Goal: Transaction & Acquisition: Download file/media

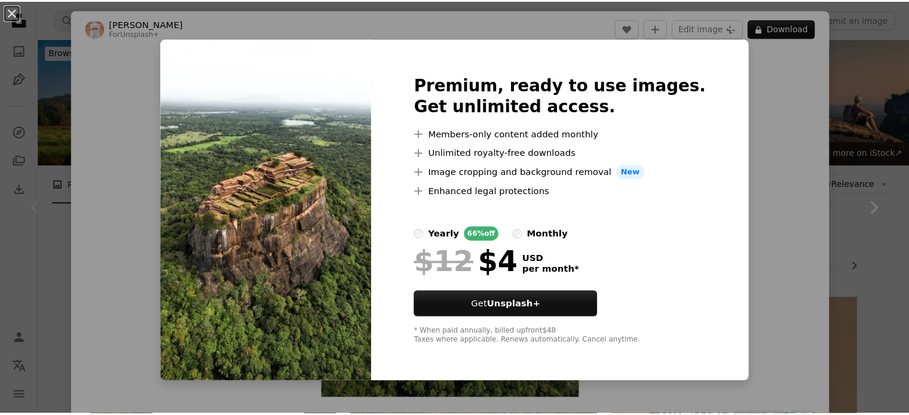
scroll to position [299, 0]
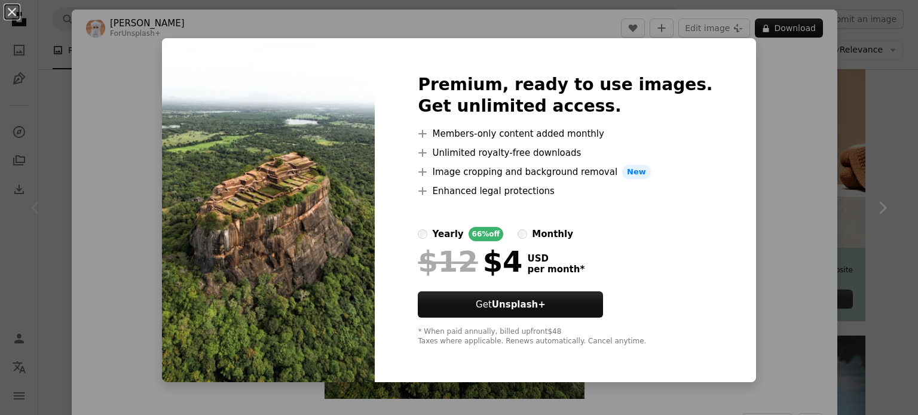
click at [779, 193] on div "An X shape Premium, ready to use images. Get unlimited access. A plus sign Memb…" at bounding box center [459, 207] width 918 height 415
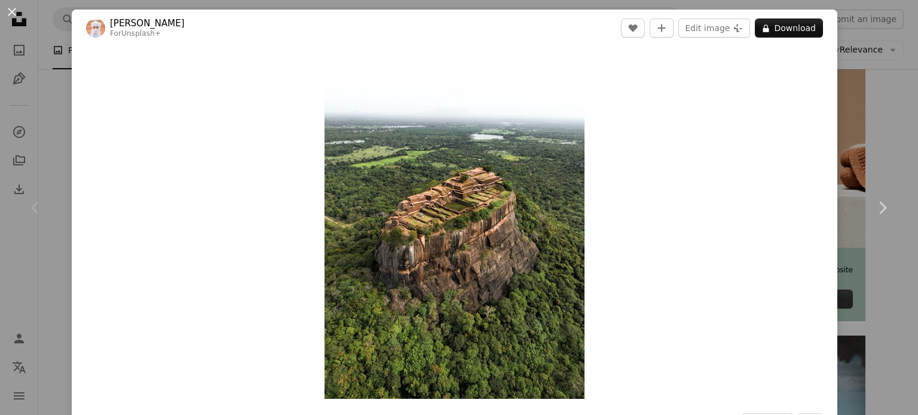
click at [864, 107] on div "An X shape Chevron left Chevron right Ahmed For Unsplash+ A heart A plus sign E…" at bounding box center [459, 207] width 918 height 415
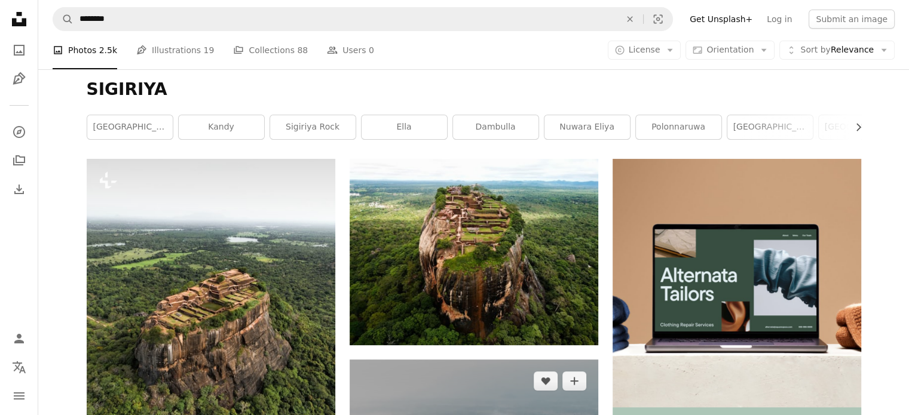
scroll to position [120, 0]
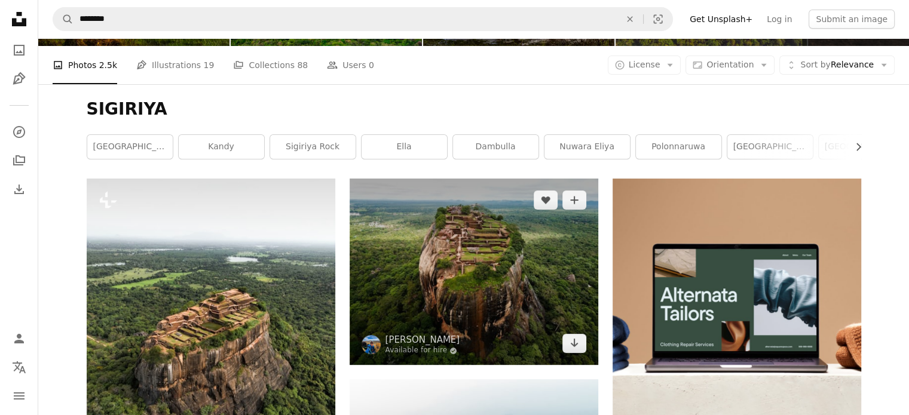
click at [516, 281] on img at bounding box center [474, 272] width 249 height 186
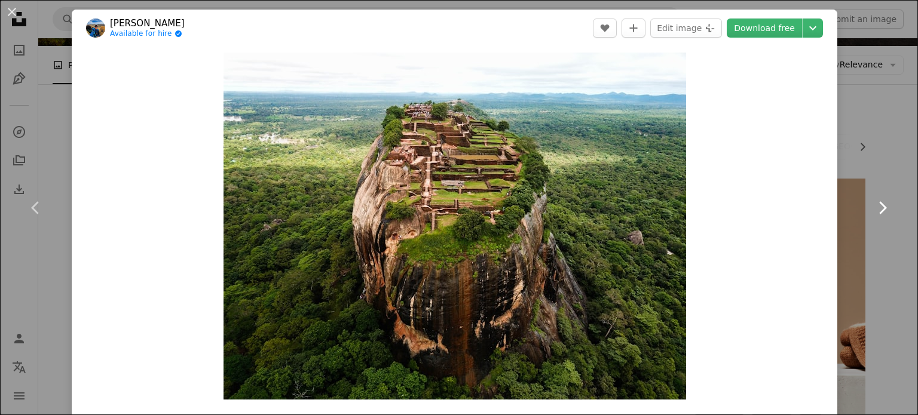
click at [875, 178] on link "Chevron right" at bounding box center [882, 208] width 72 height 115
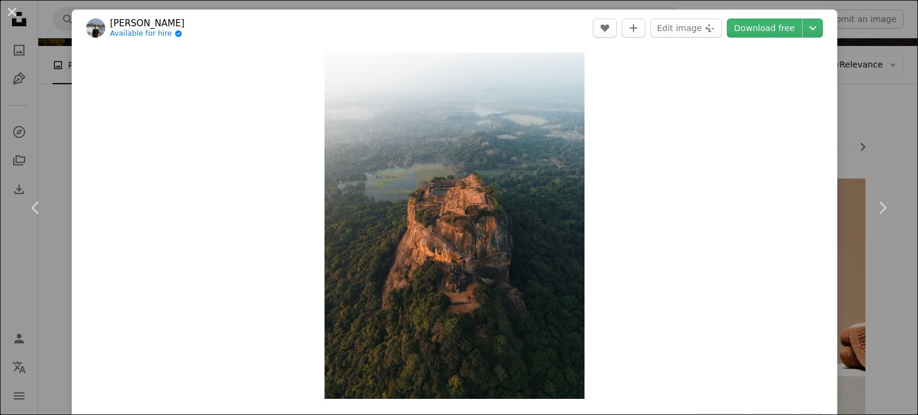
click at [871, 111] on div "An X shape Chevron left Chevron right sander traa Available for hire A checkmar…" at bounding box center [459, 207] width 918 height 415
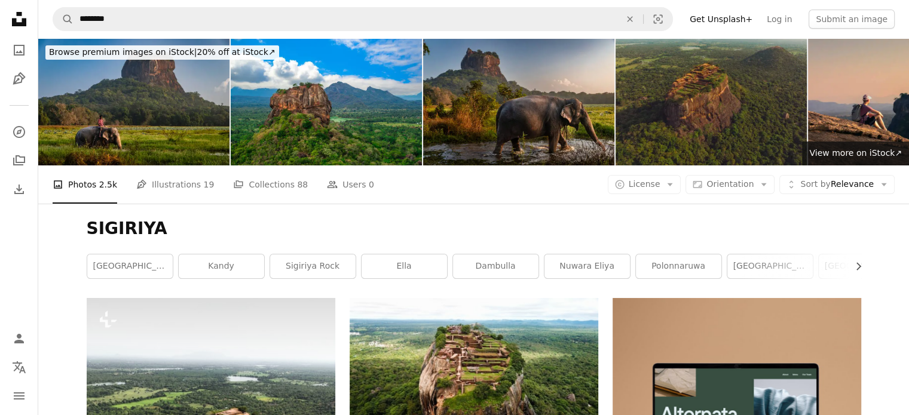
click at [659, 79] on img at bounding box center [711, 101] width 191 height 127
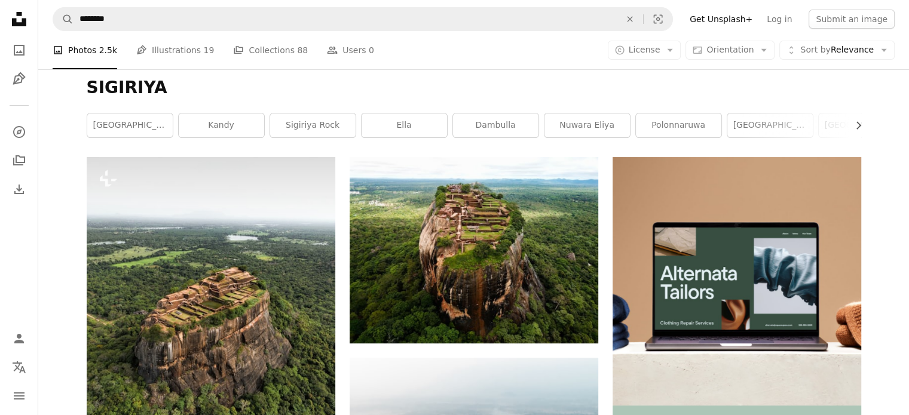
scroll to position [179, 0]
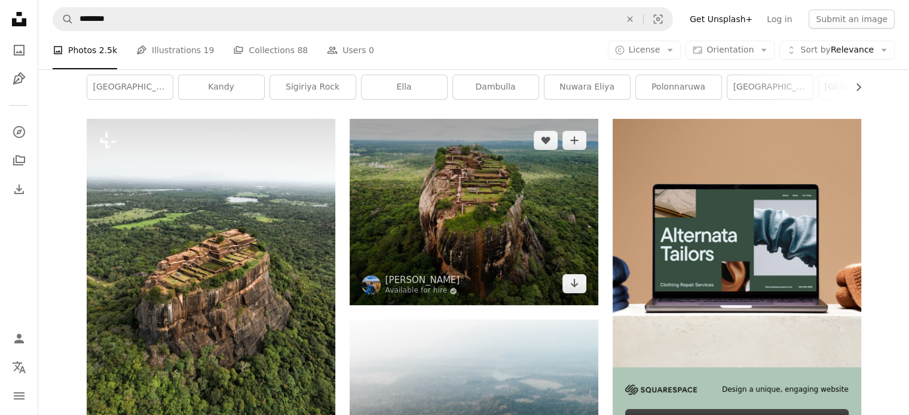
click at [547, 224] on img at bounding box center [474, 212] width 249 height 186
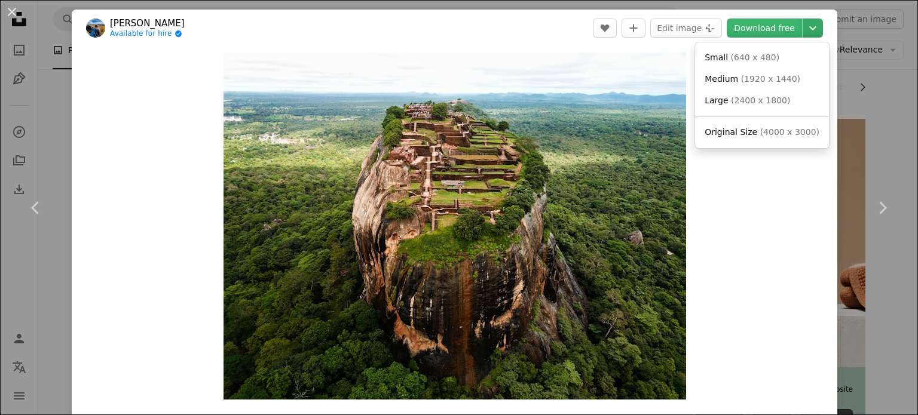
click at [810, 29] on icon "Chevron down" at bounding box center [812, 28] width 19 height 14
click at [762, 137] on span "( 4000 x 3000 )" at bounding box center [789, 132] width 59 height 10
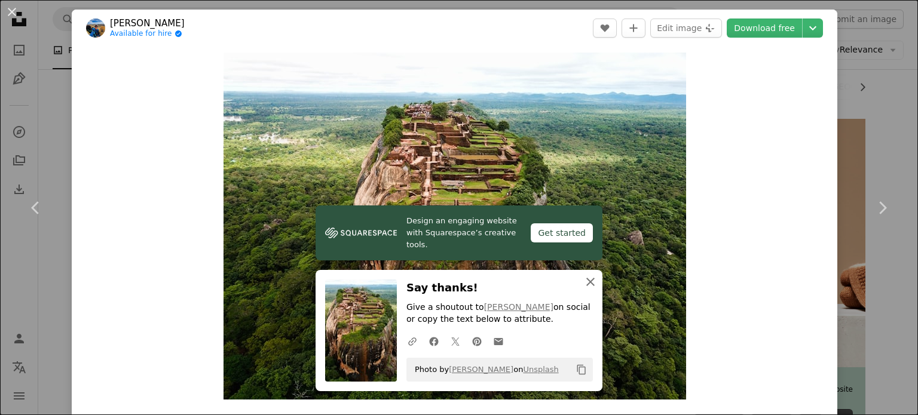
click at [590, 280] on icon "An X shape" at bounding box center [590, 282] width 14 height 14
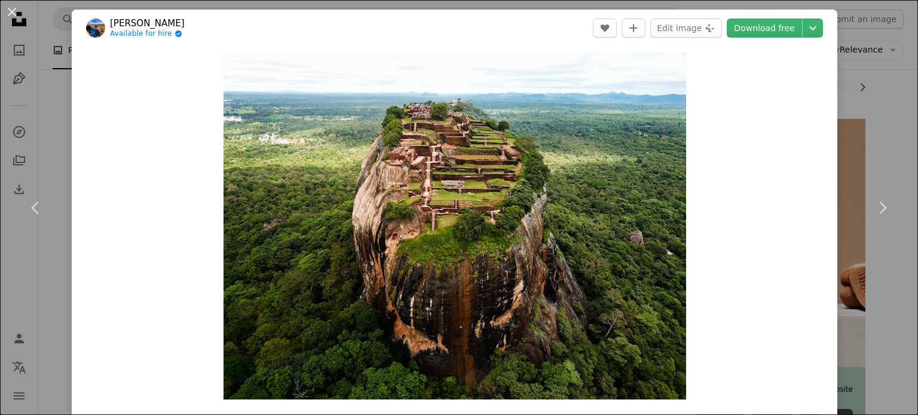
drag, startPoint x: 30, startPoint y: 77, endPoint x: 48, endPoint y: 81, distance: 18.4
click at [38, 79] on div "An X shape Chevron left Chevron right [PERSON_NAME] Available for hire A checkm…" at bounding box center [459, 207] width 918 height 415
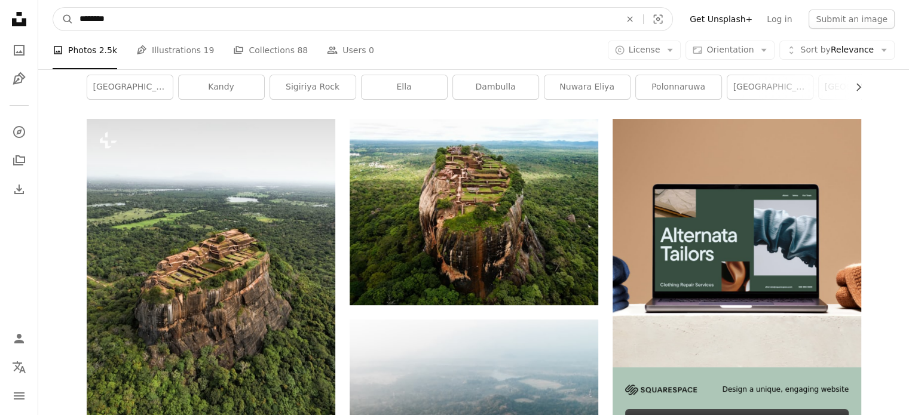
click at [152, 19] on input "********" at bounding box center [345, 19] width 543 height 23
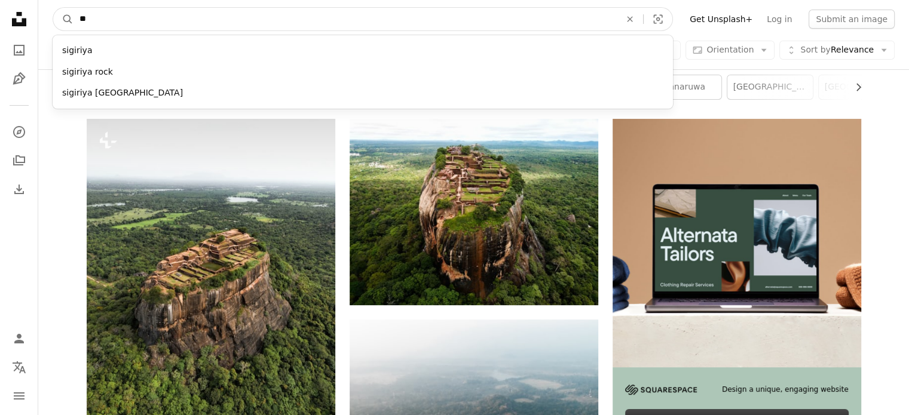
type input "*"
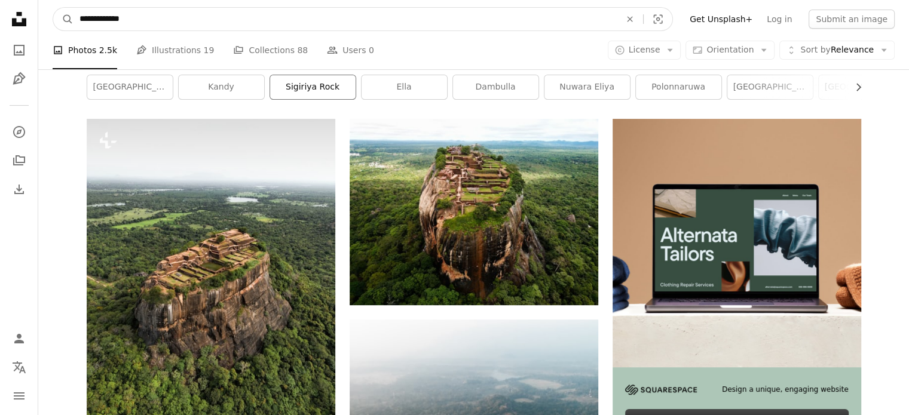
type input "**********"
click button "A magnifying glass" at bounding box center [63, 19] width 20 height 23
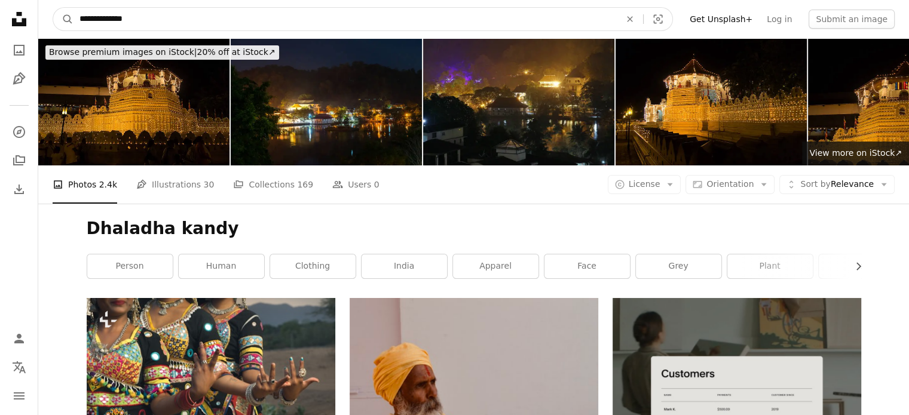
click at [182, 21] on input "**********" at bounding box center [345, 19] width 543 height 23
type input "*"
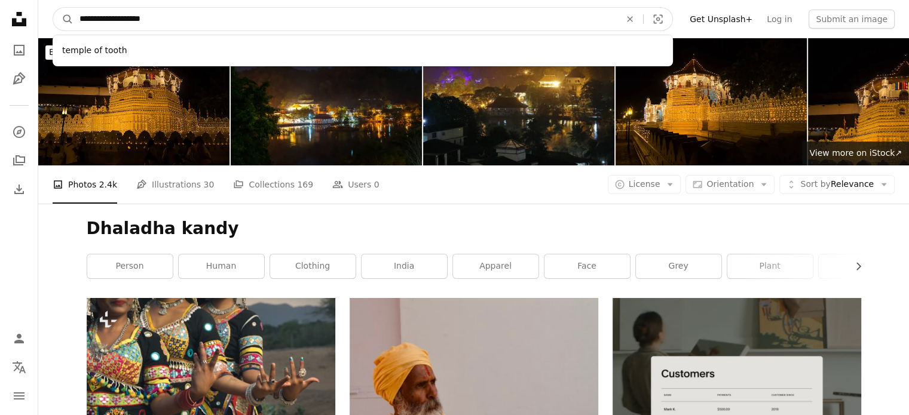
type input "**********"
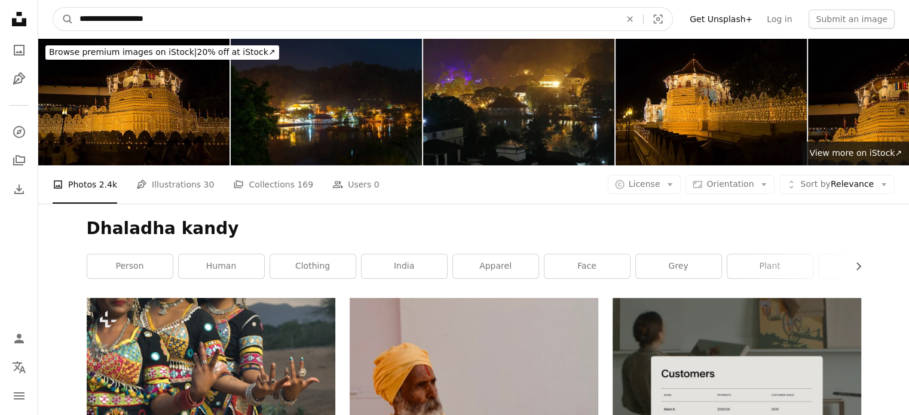
click button "A magnifying glass" at bounding box center [63, 19] width 20 height 23
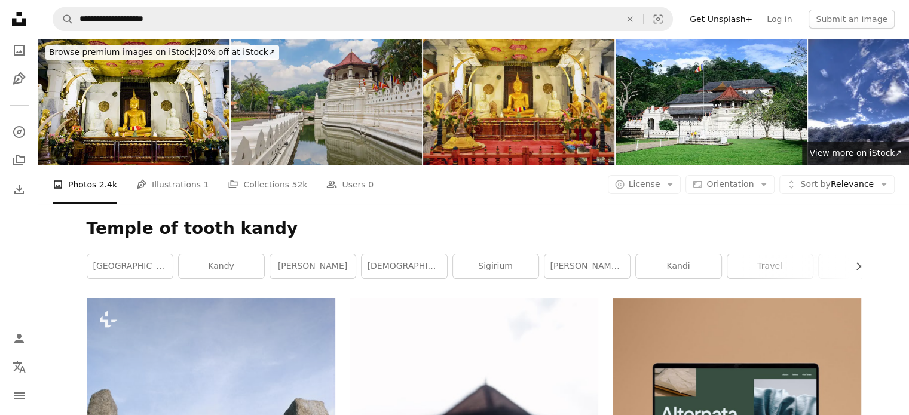
click at [390, 126] on img at bounding box center [326, 101] width 191 height 127
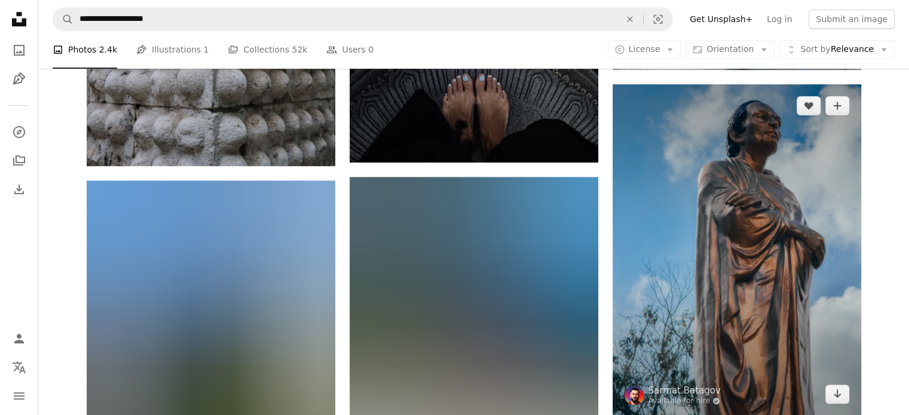
scroll to position [657, 0]
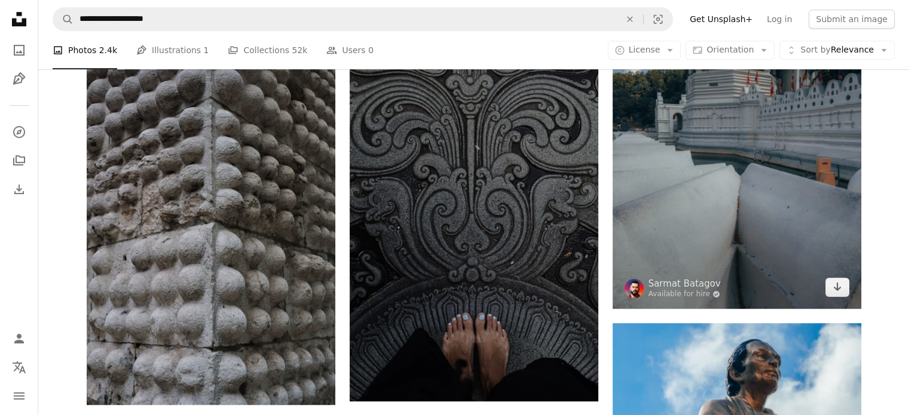
click at [799, 253] on img at bounding box center [737, 143] width 249 height 332
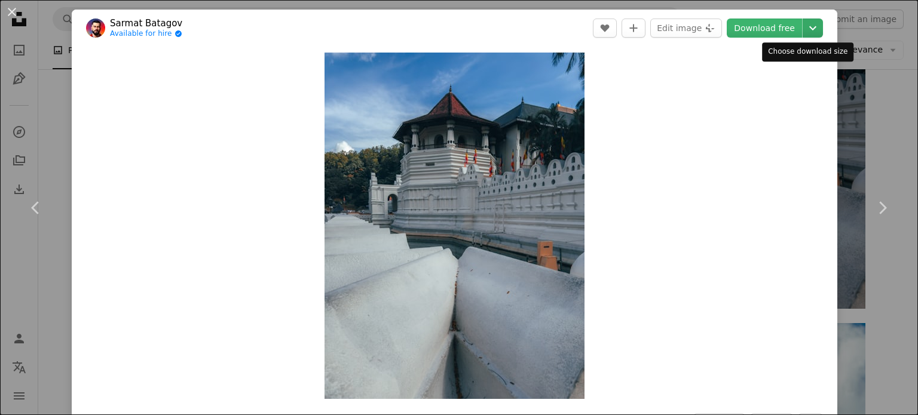
click at [805, 25] on icon "Chevron down" at bounding box center [812, 28] width 19 height 14
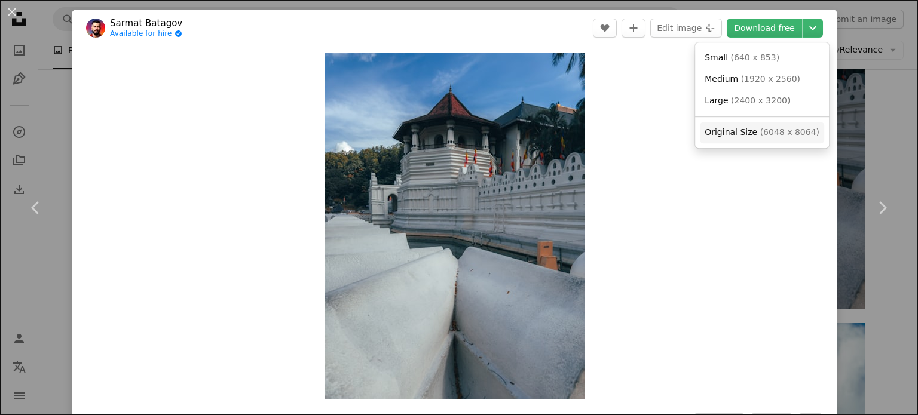
click at [776, 139] on link "Original Size ( 6048 x 8064 )" at bounding box center [762, 133] width 124 height 22
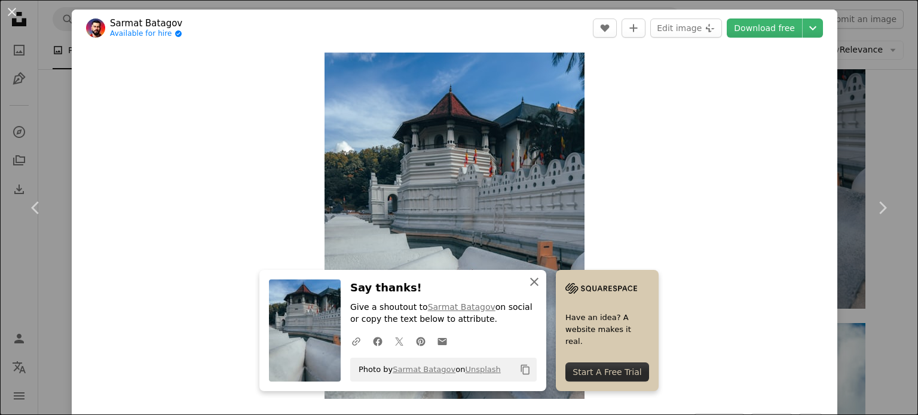
click at [535, 287] on icon "An X shape" at bounding box center [534, 282] width 14 height 14
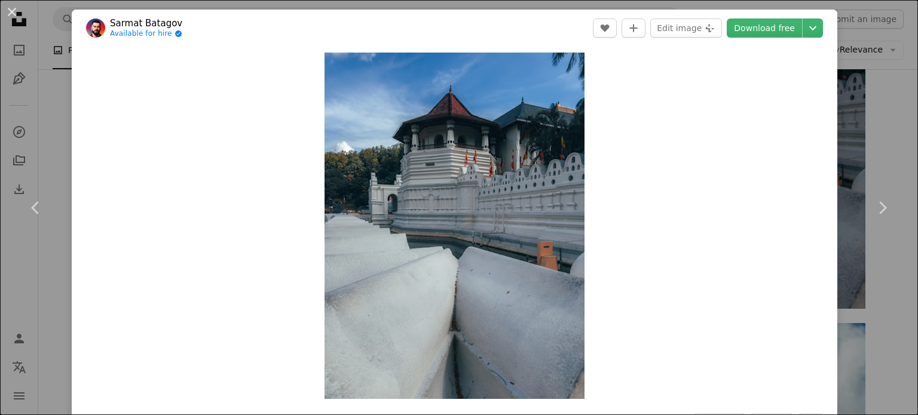
click at [47, 87] on div "An X shape Chevron left Chevron right Sarmat Batagov Available for hire A check…" at bounding box center [459, 207] width 918 height 415
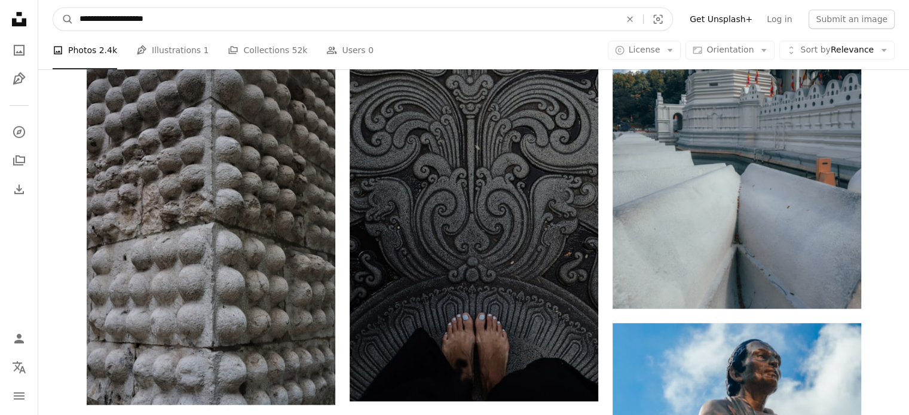
click at [168, 23] on input "**********" at bounding box center [345, 19] width 543 height 23
drag, startPoint x: 168, startPoint y: 23, endPoint x: 75, endPoint y: 30, distance: 93.5
click at [75, 30] on input "**********" at bounding box center [345, 19] width 543 height 23
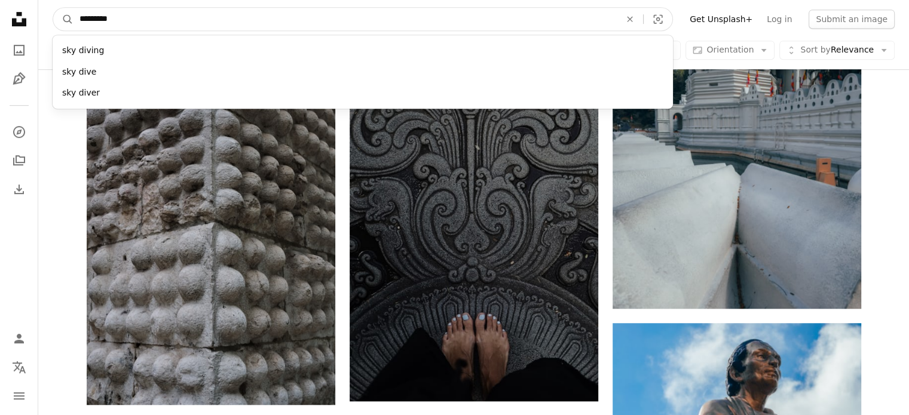
type input "**********"
click button "A magnifying glass" at bounding box center [63, 19] width 20 height 23
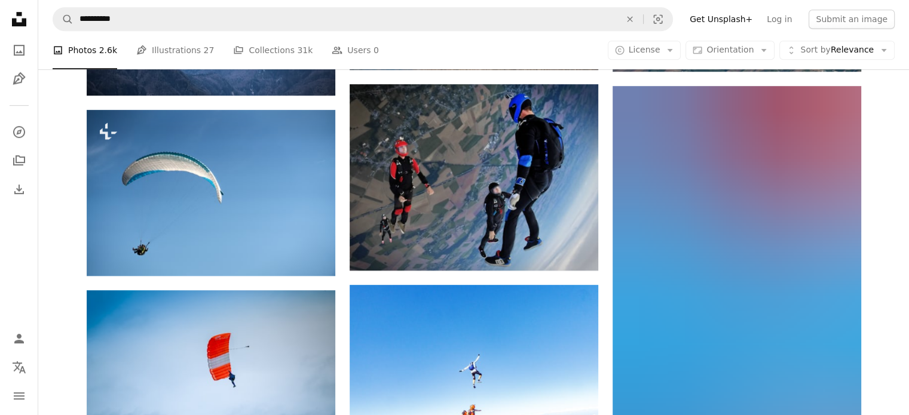
scroll to position [837, 0]
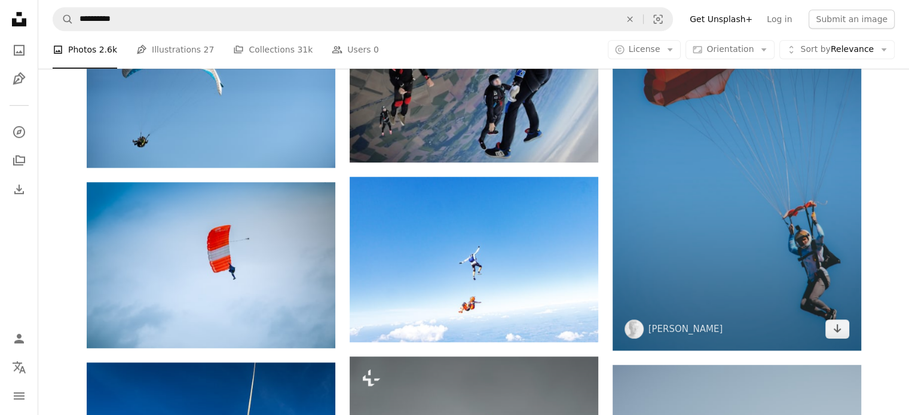
click at [753, 243] on img at bounding box center [737, 164] width 249 height 373
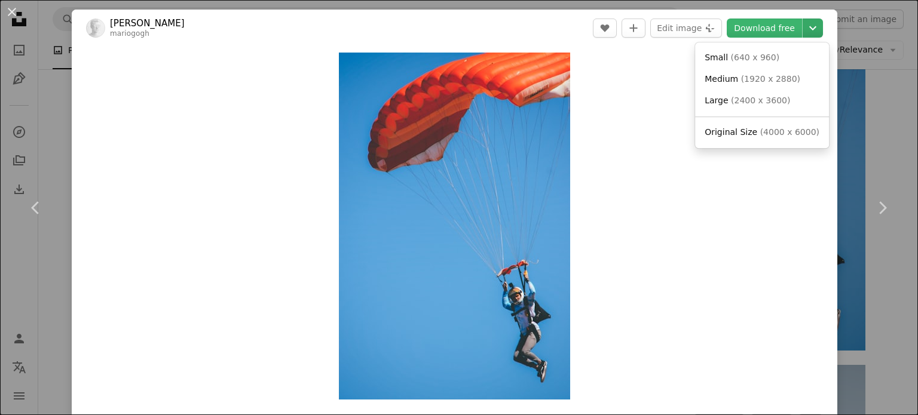
click at [803, 31] on icon "Chevron down" at bounding box center [812, 28] width 19 height 14
click at [776, 138] on span "Original Size ( 4000 x 6000 )" at bounding box center [762, 133] width 115 height 12
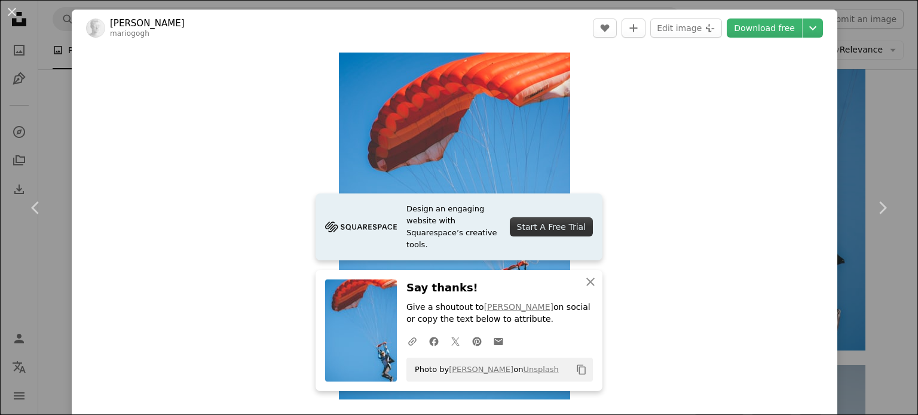
click at [26, 84] on div "An X shape Chevron left Chevron right [PERSON_NAME] mariogogh A heart A plus si…" at bounding box center [459, 207] width 918 height 415
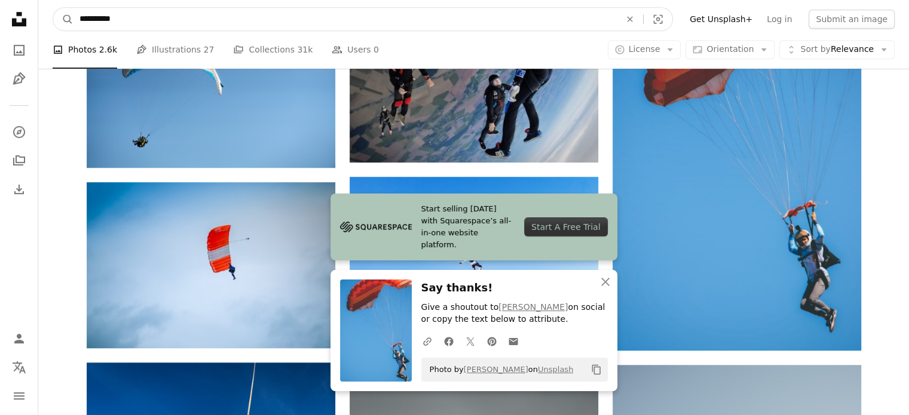
click at [146, 14] on input "**********" at bounding box center [345, 19] width 543 height 23
type input "*"
type input "**********"
click button "A magnifying glass" at bounding box center [63, 19] width 20 height 23
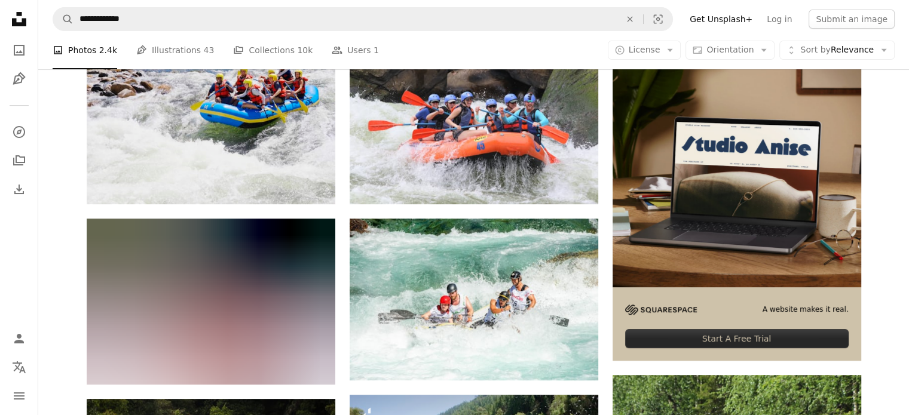
scroll to position [239, 0]
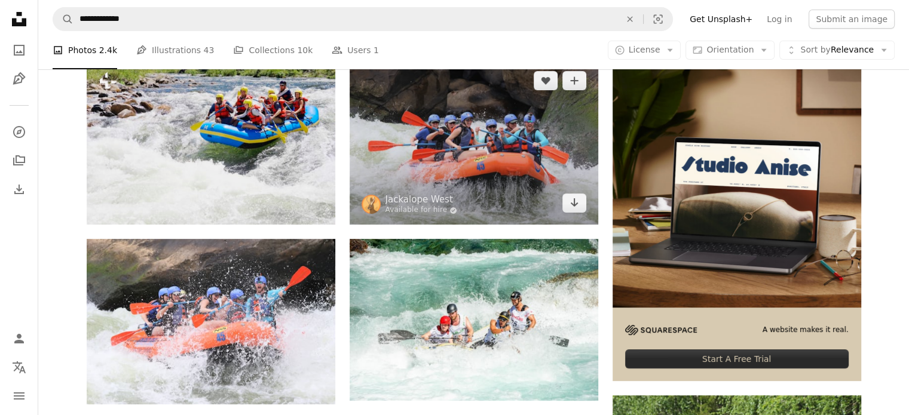
click at [483, 164] on img at bounding box center [474, 142] width 249 height 166
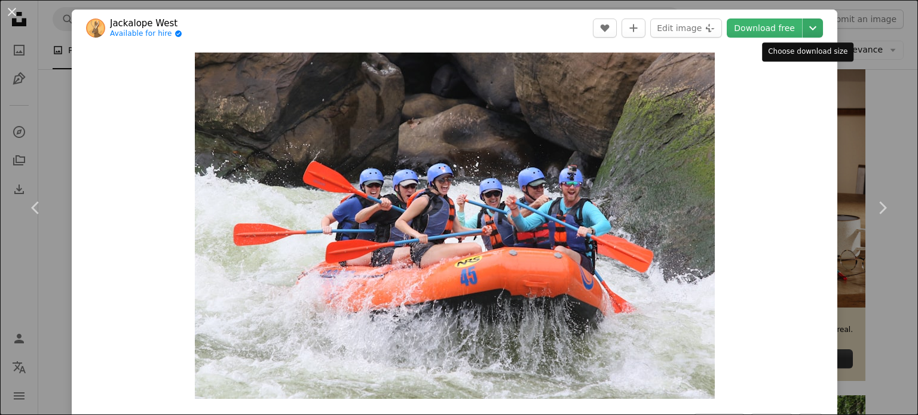
click at [803, 34] on icon "Chevron down" at bounding box center [812, 28] width 19 height 14
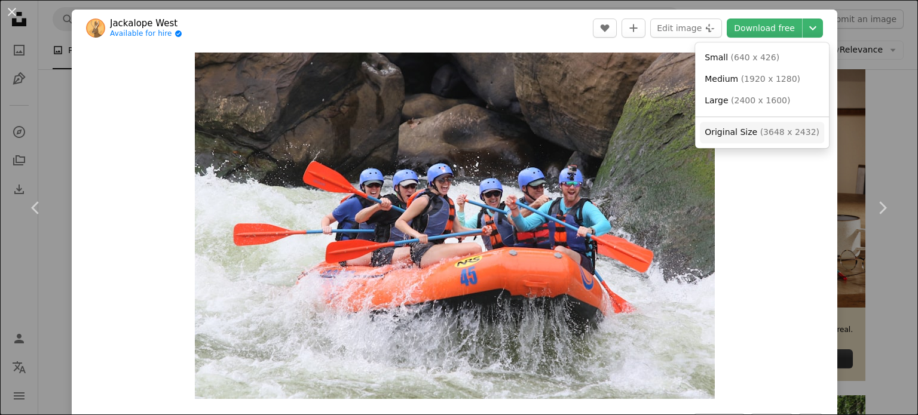
click at [740, 140] on link "Original Size ( 3648 x 2432 )" at bounding box center [762, 133] width 124 height 22
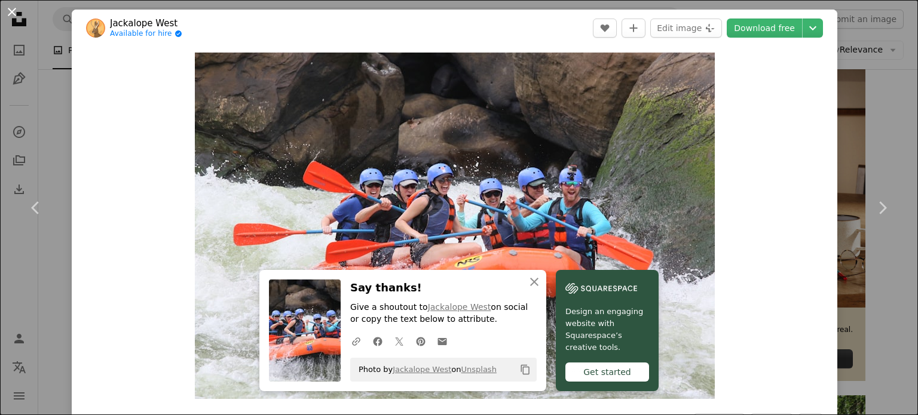
click at [11, 11] on button "An X shape" at bounding box center [12, 12] width 14 height 14
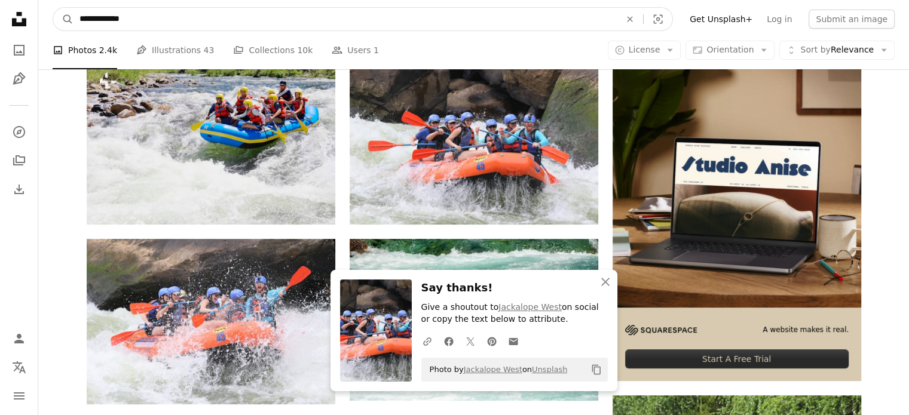
click at [130, 20] on input "**********" at bounding box center [345, 19] width 543 height 23
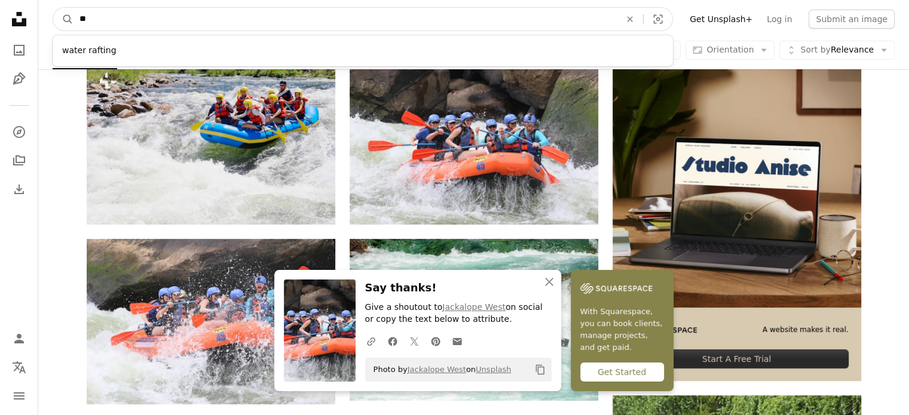
type input "*"
type input "******"
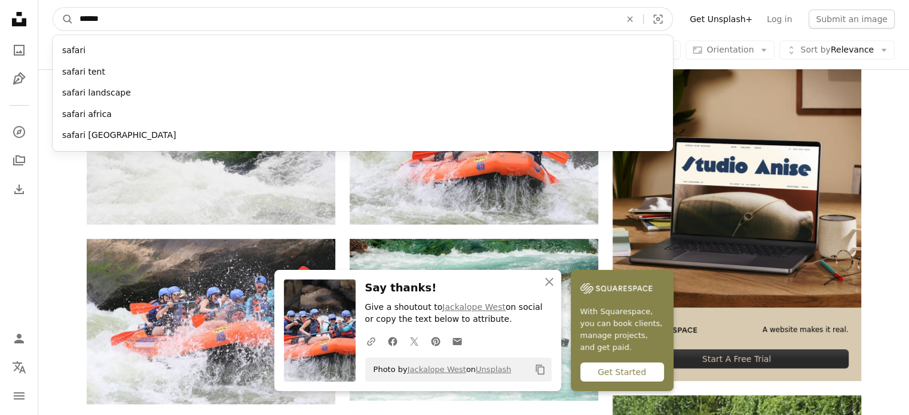
click button "A magnifying glass" at bounding box center [63, 19] width 20 height 23
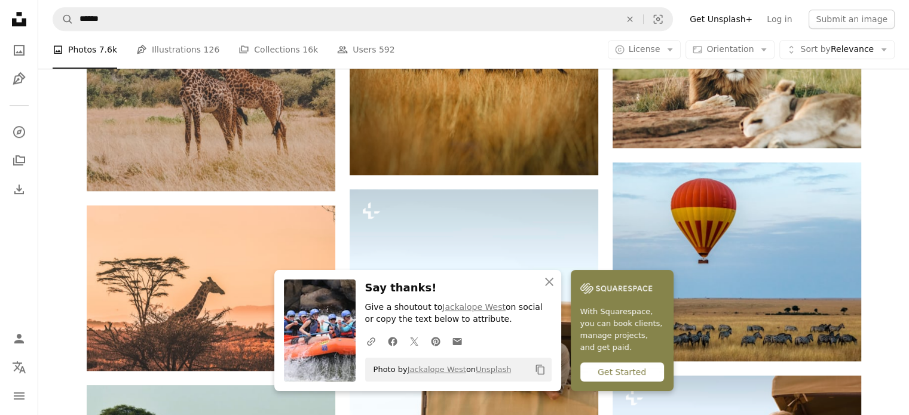
scroll to position [837, 0]
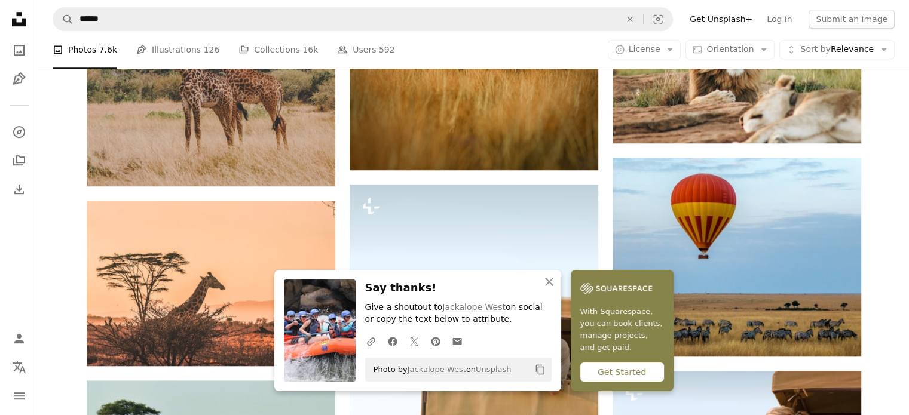
click at [877, 255] on div "Plus sign for Unsplash+ A heart A plus sign Getty Images For Unsplash+ A lock D…" at bounding box center [473, 282] width 871 height 1640
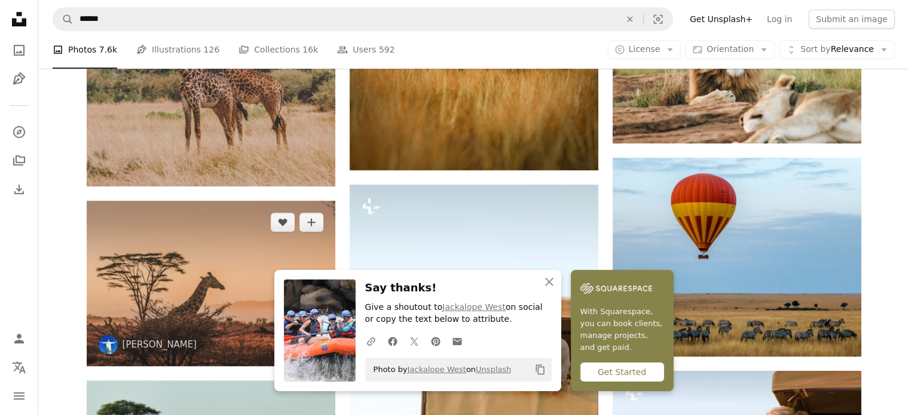
click at [187, 275] on img at bounding box center [211, 284] width 249 height 166
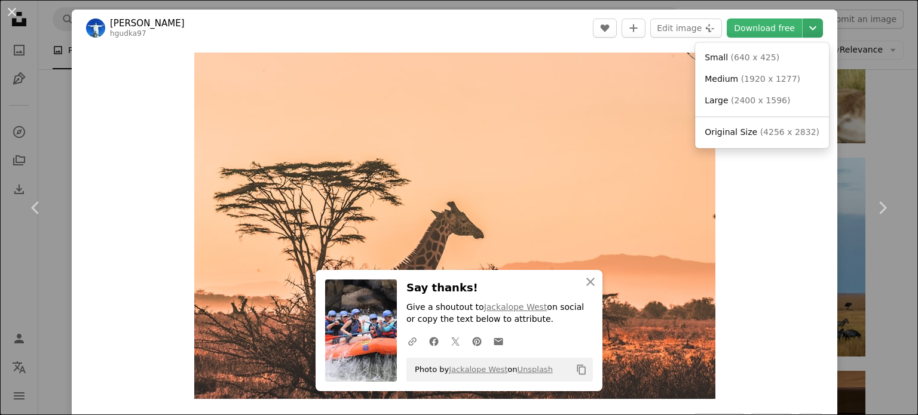
click at [803, 28] on icon "Chevron down" at bounding box center [812, 28] width 19 height 14
click at [750, 132] on span "Original Size" at bounding box center [731, 132] width 53 height 10
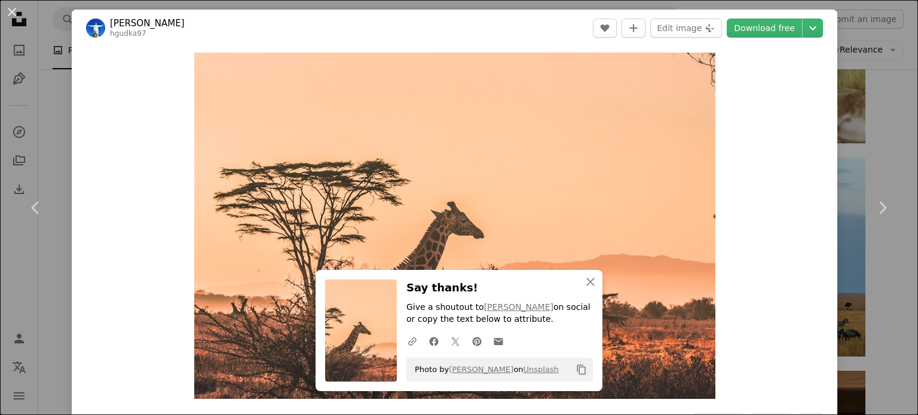
click at [879, 121] on div "An X shape Chevron left Chevron right [PERSON_NAME] hgudka97 A heart A plus sig…" at bounding box center [459, 207] width 918 height 415
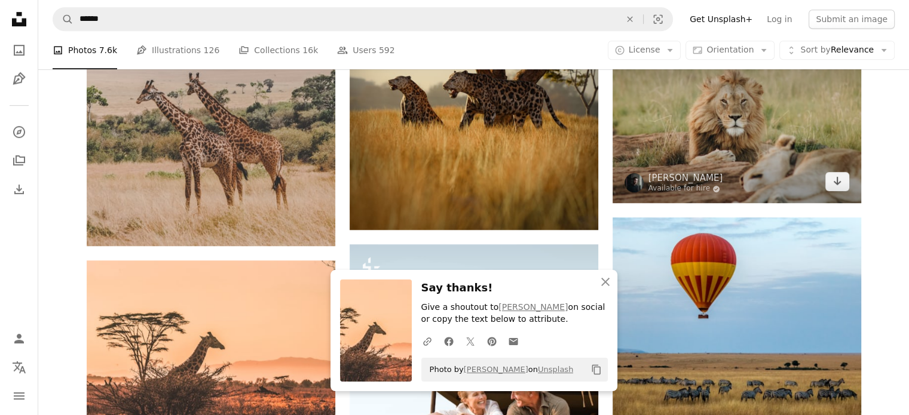
scroll to position [717, 0]
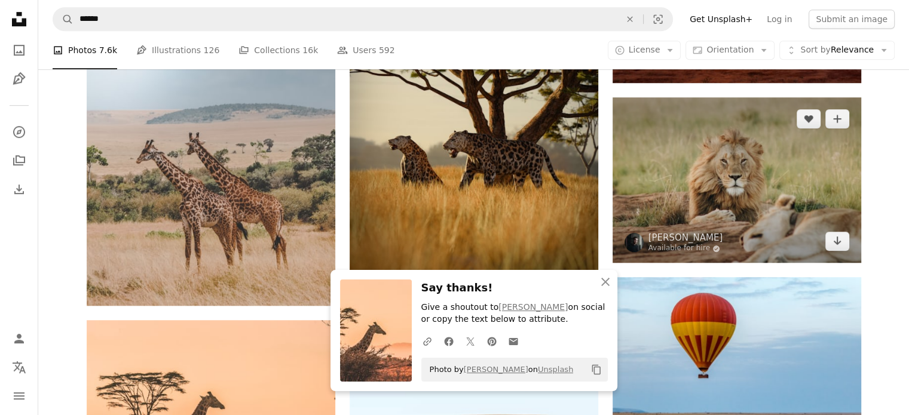
click at [845, 149] on img at bounding box center [737, 180] width 249 height 166
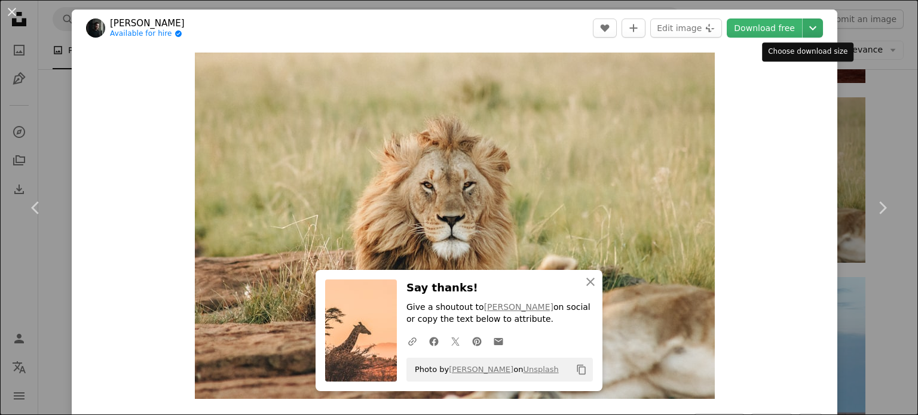
click at [803, 28] on icon "Chevron down" at bounding box center [812, 28] width 19 height 14
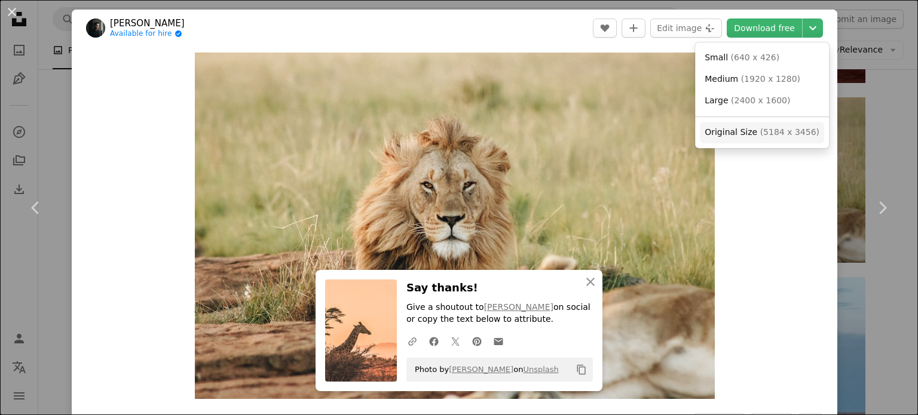
click at [782, 130] on span "( 5184 x 3456 )" at bounding box center [789, 132] width 59 height 10
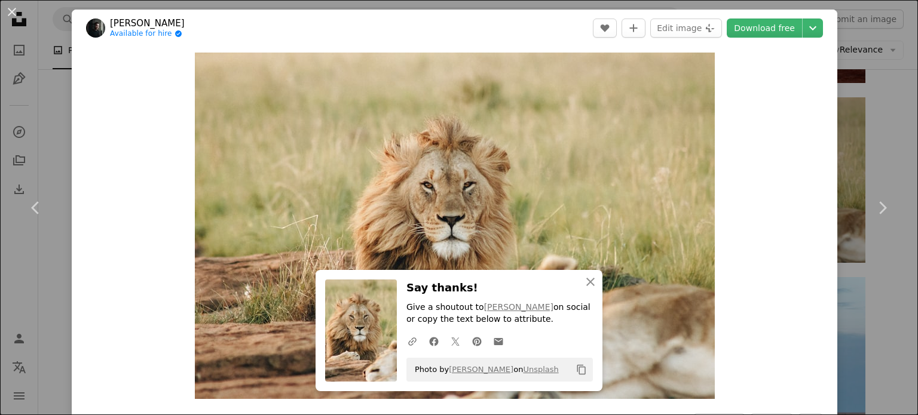
click at [889, 103] on div "An X shape Chevron left Chevron right [PERSON_NAME] Available for hire A checkm…" at bounding box center [459, 207] width 918 height 415
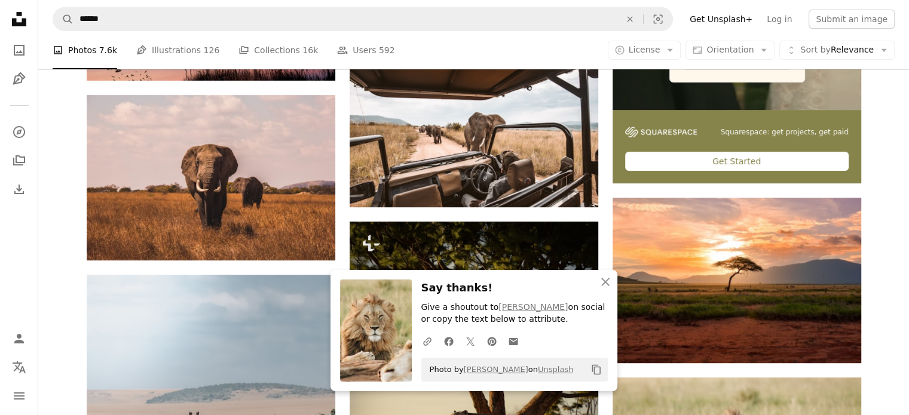
scroll to position [359, 0]
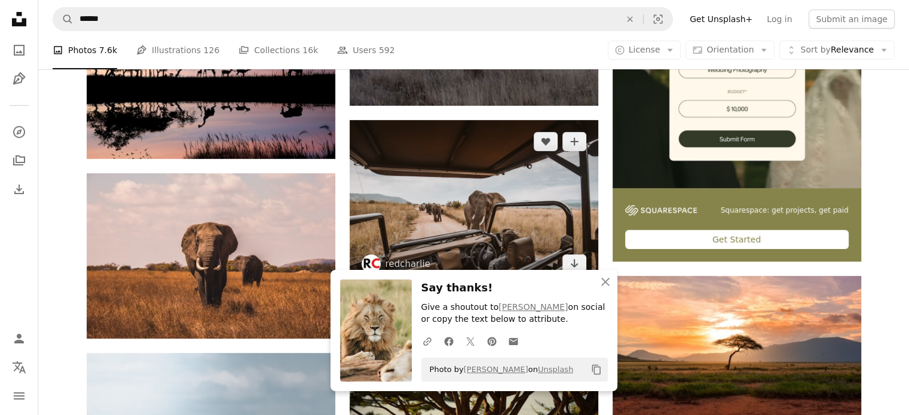
click at [445, 210] on img at bounding box center [474, 203] width 249 height 166
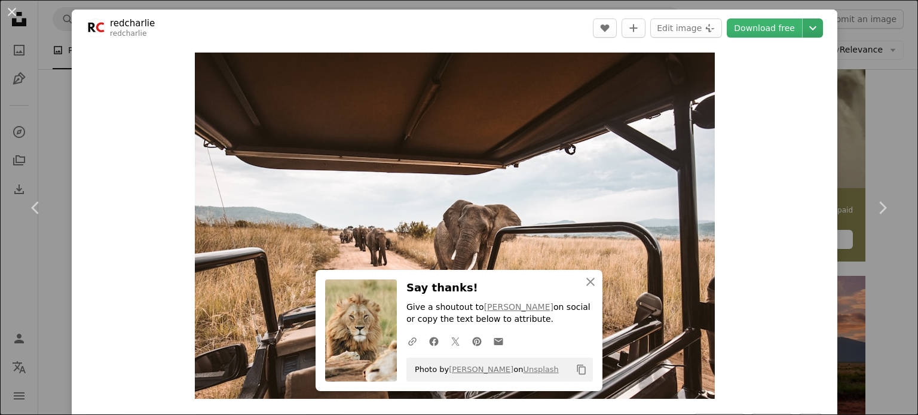
click at [806, 30] on icon "Chevron down" at bounding box center [812, 28] width 19 height 14
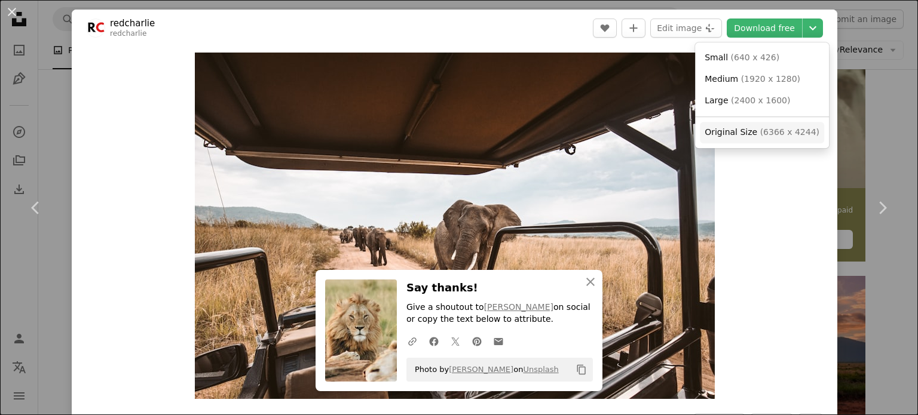
click at [752, 131] on span "Original Size ( 6366 x 4244 )" at bounding box center [762, 133] width 115 height 12
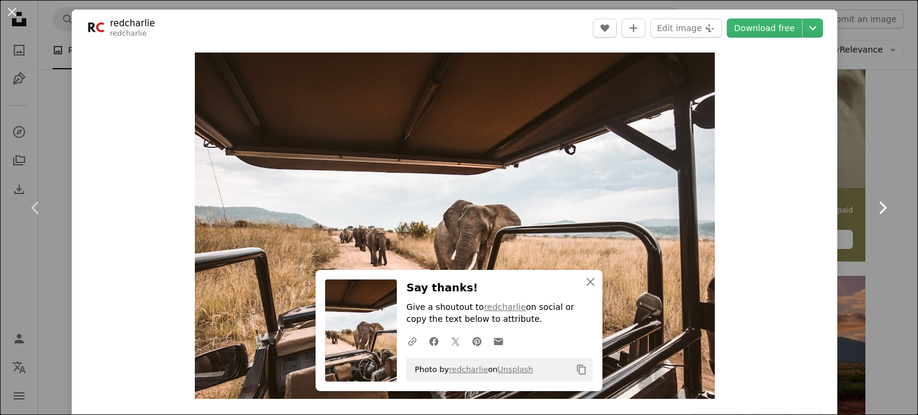
click at [892, 157] on link "Chevron right" at bounding box center [882, 208] width 72 height 115
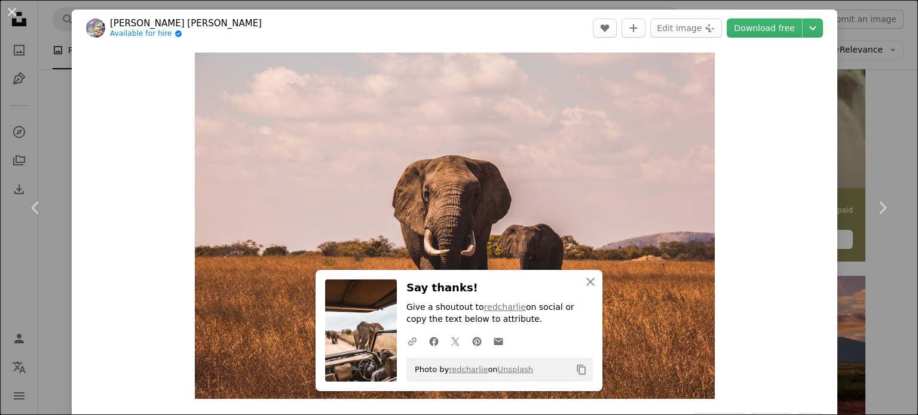
click at [880, 140] on div "An X shape Chevron left Chevron right [PERSON_NAME] [PERSON_NAME] Available for…" at bounding box center [459, 207] width 918 height 415
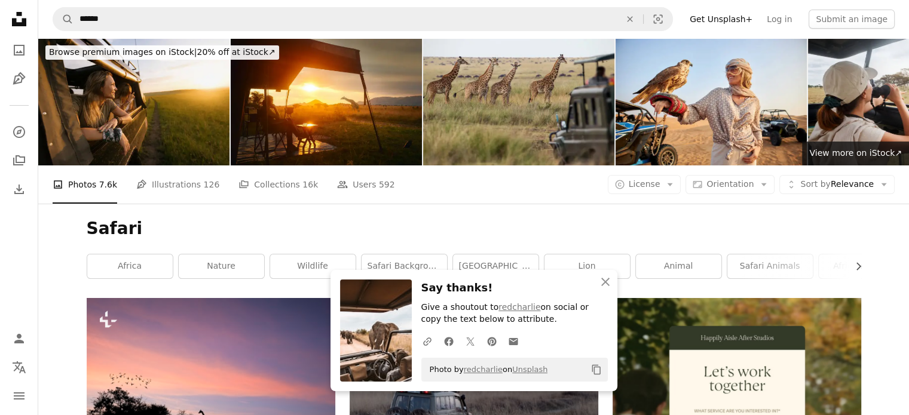
click at [565, 225] on h1 "Safari" at bounding box center [474, 229] width 775 height 22
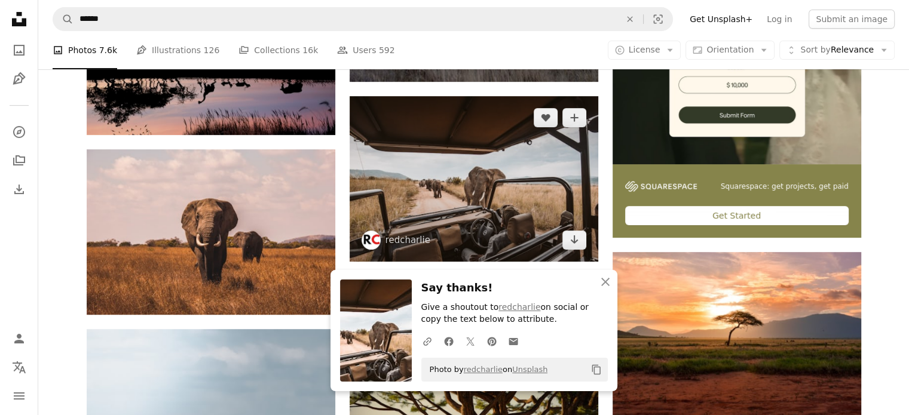
scroll to position [478, 0]
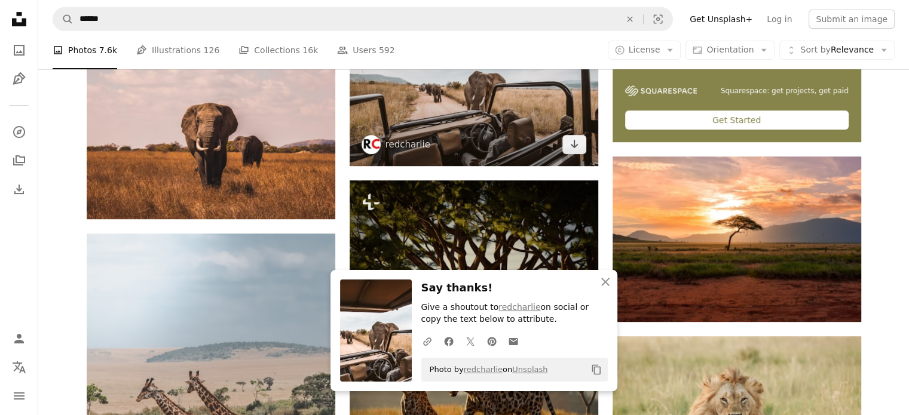
click at [526, 137] on img at bounding box center [474, 84] width 249 height 166
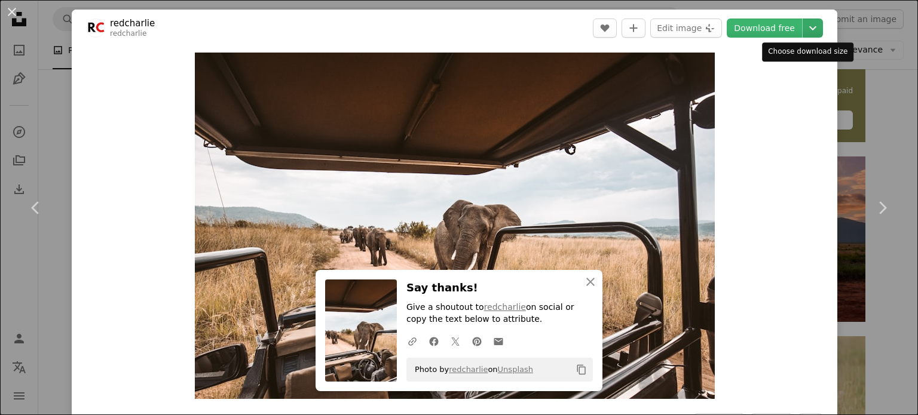
click at [803, 36] on button "Chevron down" at bounding box center [813, 28] width 20 height 19
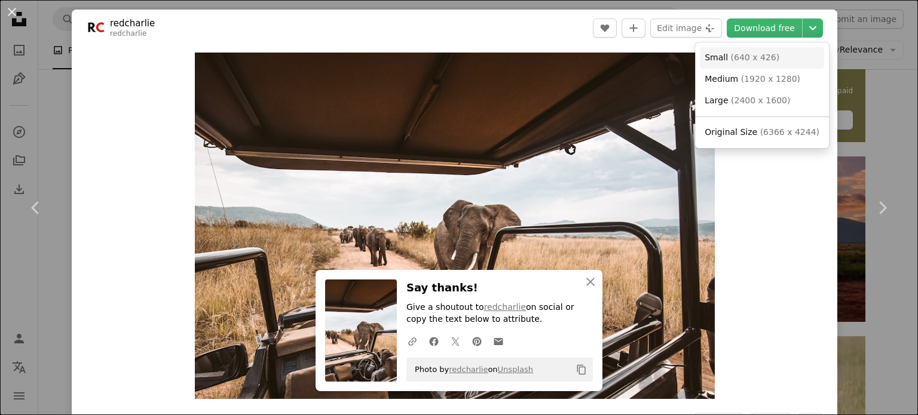
click at [769, 62] on link "Small ( 640 x 426 )" at bounding box center [762, 58] width 124 height 22
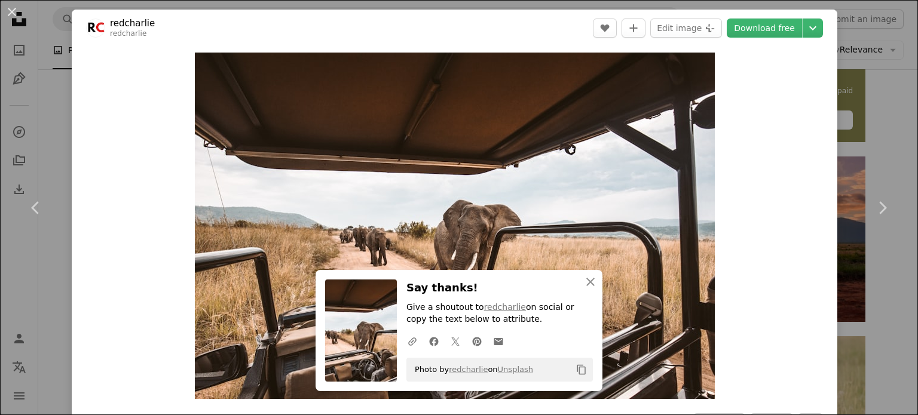
click at [883, 90] on div "An X shape Chevron left Chevron right redcharlie redcharlie A heart A plus sign…" at bounding box center [459, 207] width 918 height 415
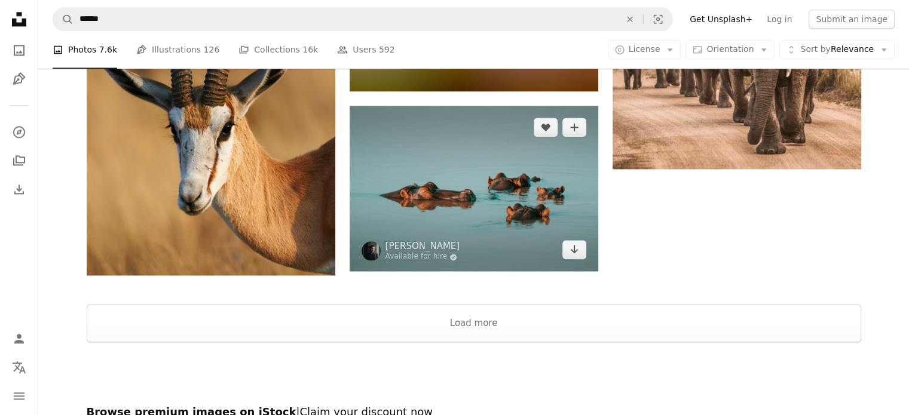
scroll to position [1673, 0]
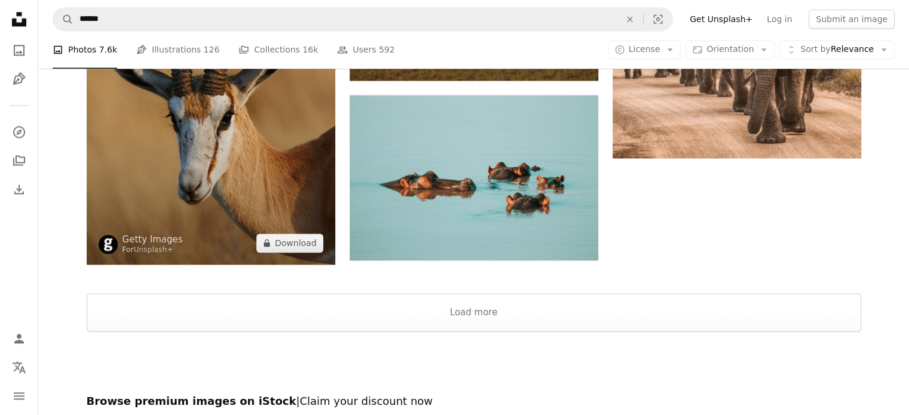
click at [211, 141] on img at bounding box center [211, 77] width 249 height 375
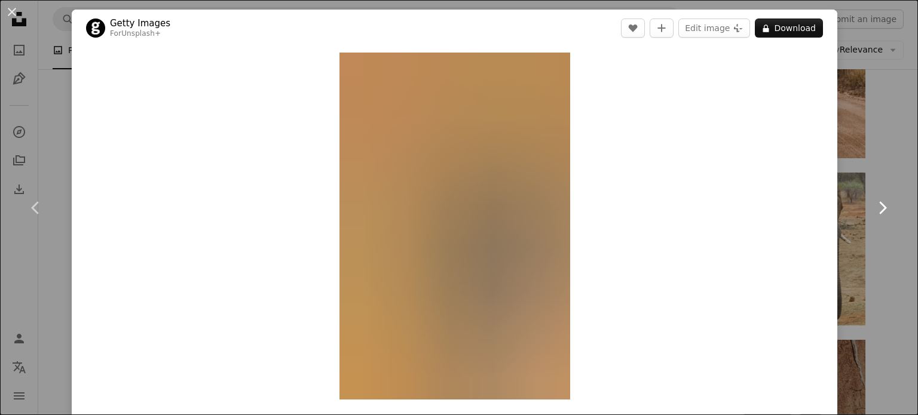
click at [853, 162] on link "Chevron right" at bounding box center [882, 208] width 72 height 115
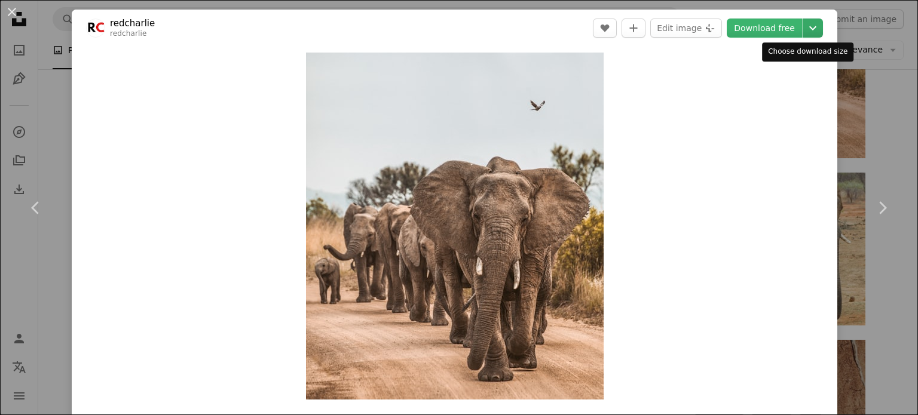
click at [803, 28] on icon "Chevron down" at bounding box center [812, 28] width 19 height 14
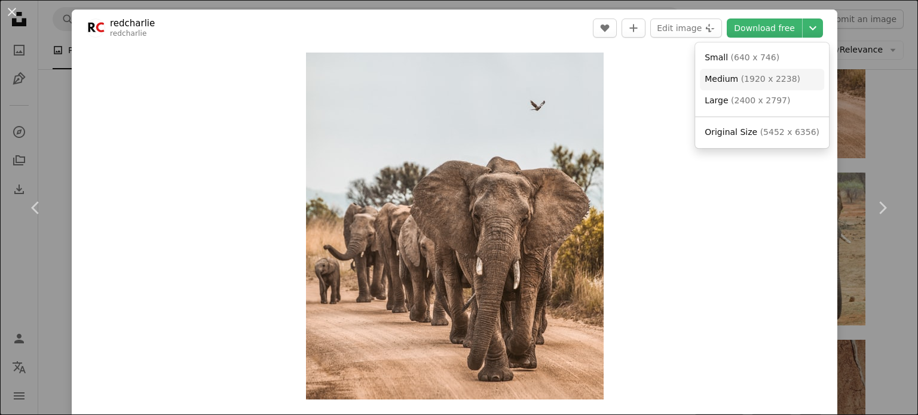
click at [765, 73] on link "Medium ( 1920 x 2238 )" at bounding box center [762, 80] width 124 height 22
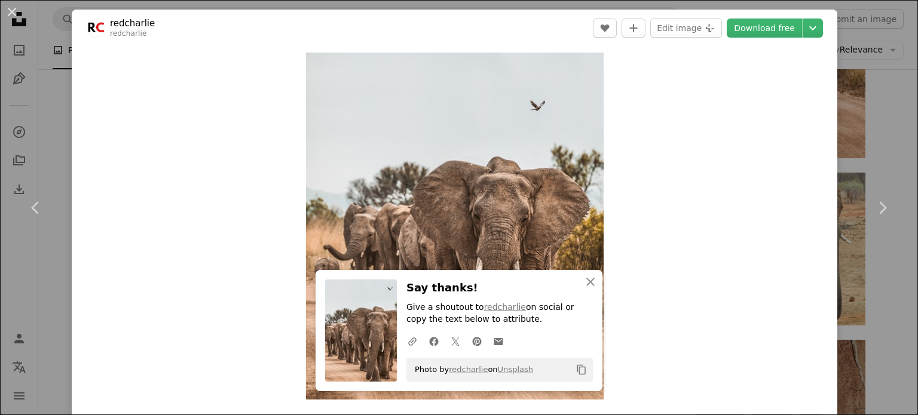
click at [891, 108] on div "An X shape Chevron left Chevron right redcharlie redcharlie A heart A plus sign…" at bounding box center [459, 207] width 918 height 415
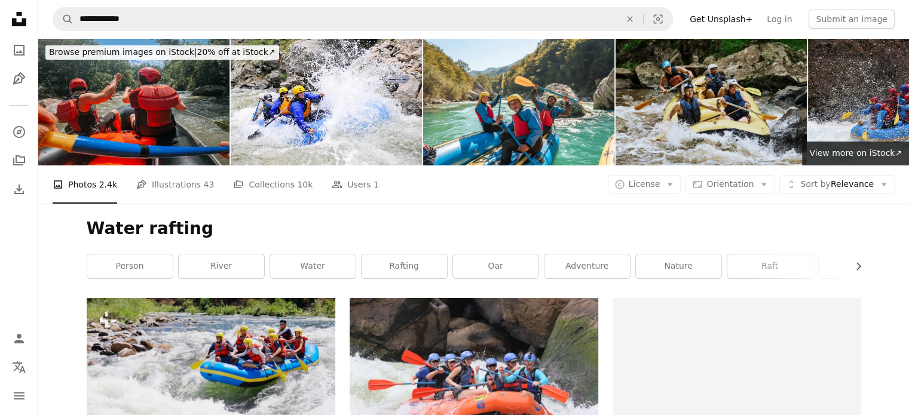
scroll to position [239, 0]
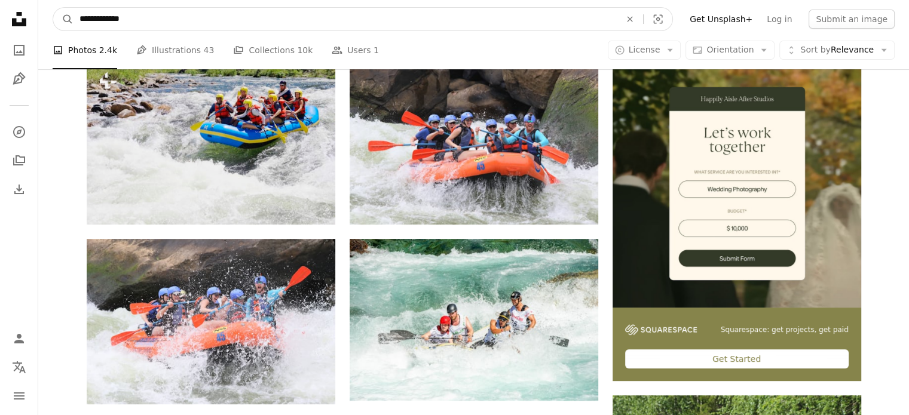
click at [164, 28] on input "**********" at bounding box center [345, 19] width 543 height 23
type input "*"
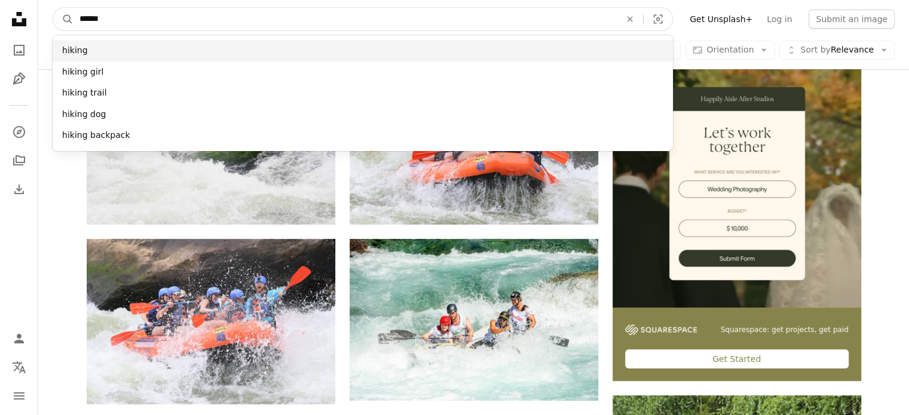
type input "******"
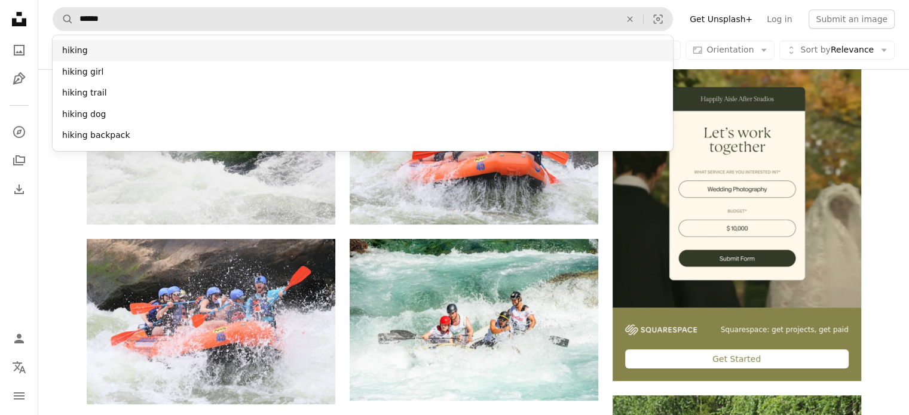
click at [183, 47] on div "hiking" at bounding box center [363, 51] width 620 height 22
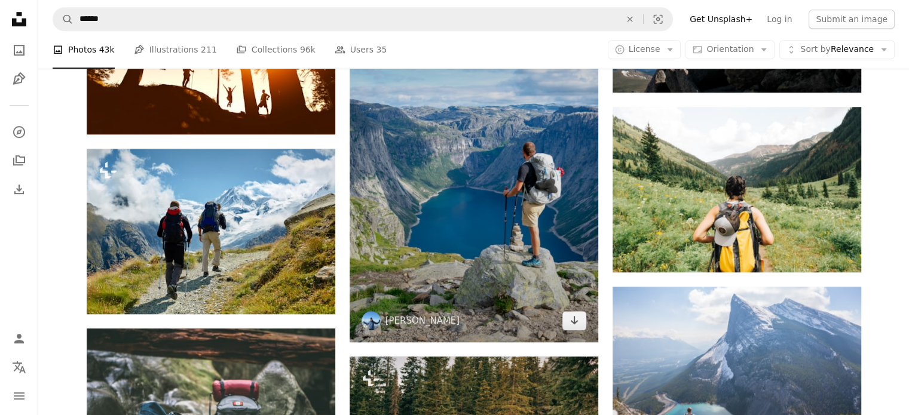
scroll to position [956, 0]
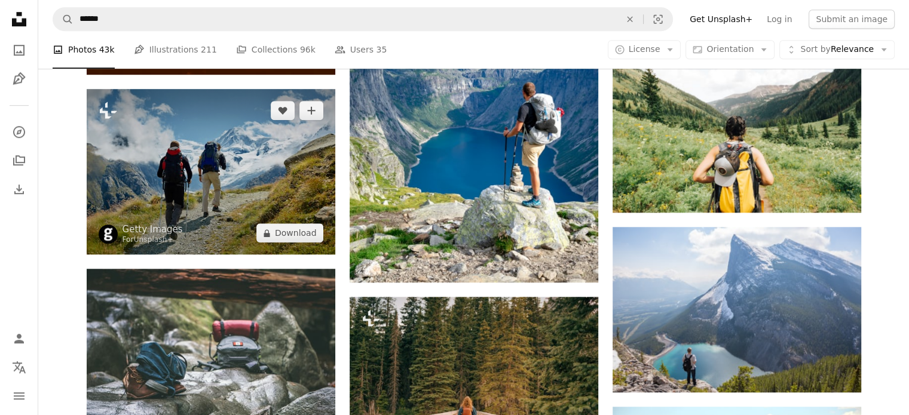
click at [210, 162] on img at bounding box center [211, 172] width 249 height 166
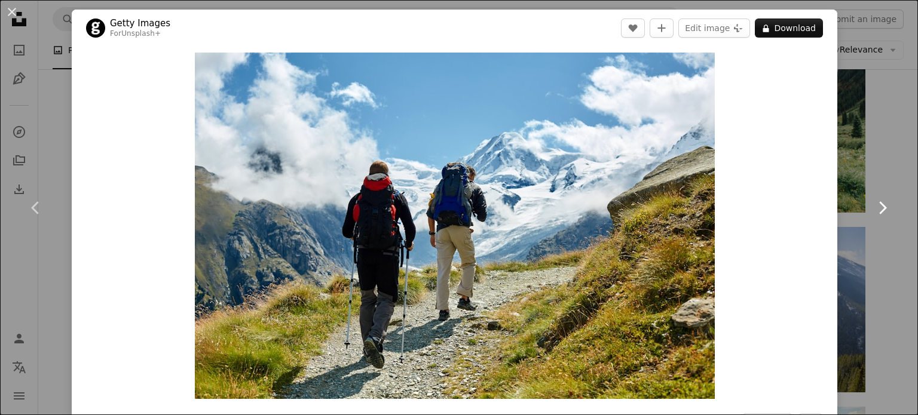
click at [847, 206] on link "Chevron right" at bounding box center [882, 208] width 72 height 115
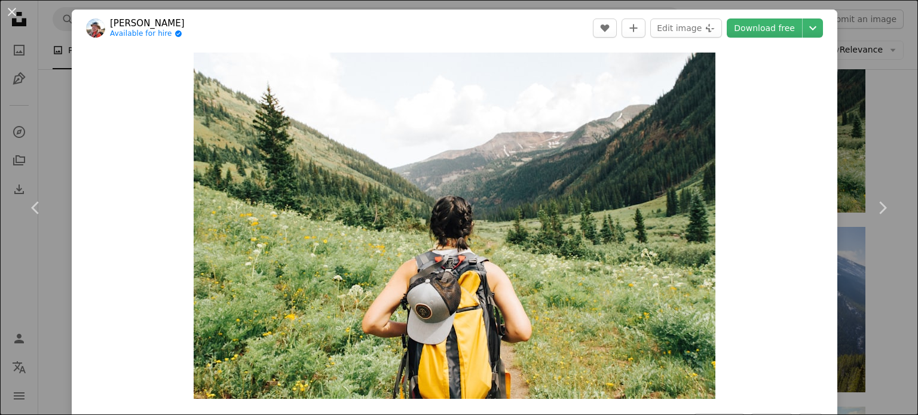
click at [839, 82] on div "An X shape Chevron left Chevron right [PERSON_NAME] Available for hire A checkm…" at bounding box center [459, 207] width 918 height 415
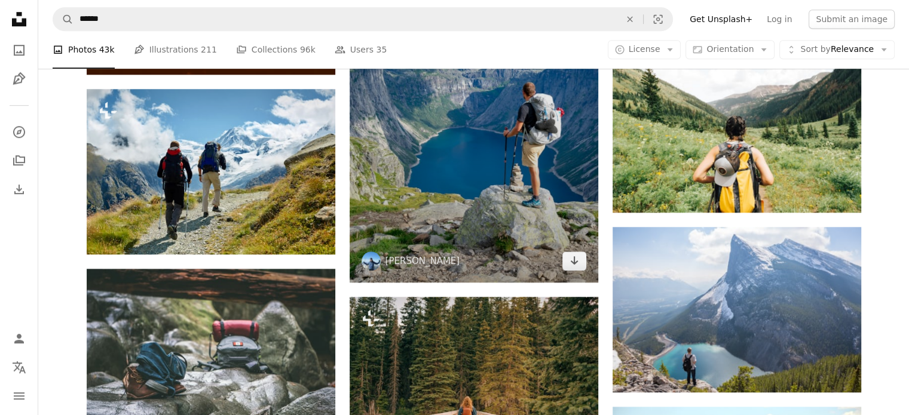
click at [466, 276] on img at bounding box center [474, 96] width 249 height 373
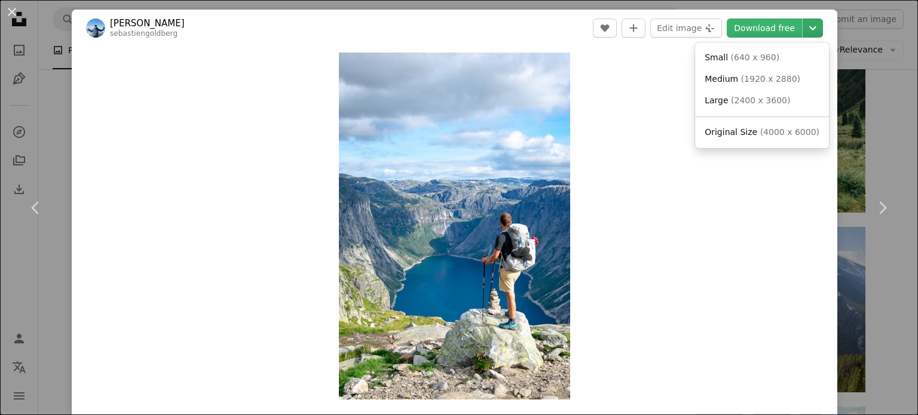
click at [809, 30] on icon "Choose download size" at bounding box center [812, 28] width 7 height 4
click at [776, 89] on link "Medium ( 1920 x 2880 )" at bounding box center [762, 80] width 124 height 22
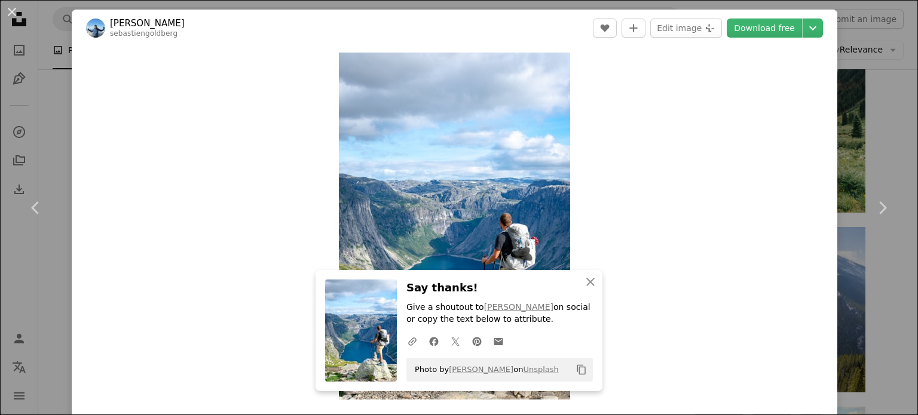
click at [28, 97] on div "An X shape Chevron left Chevron right [PERSON_NAME] sebastiengoldberg A heart A…" at bounding box center [459, 207] width 918 height 415
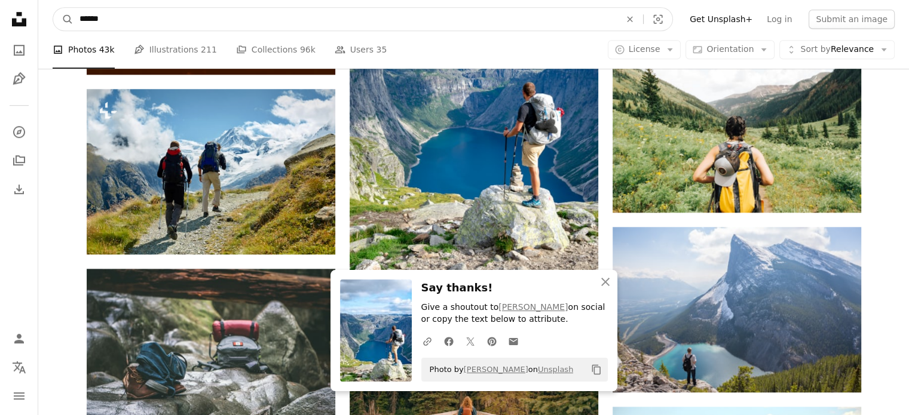
click at [177, 19] on input "******" at bounding box center [345, 19] width 543 height 23
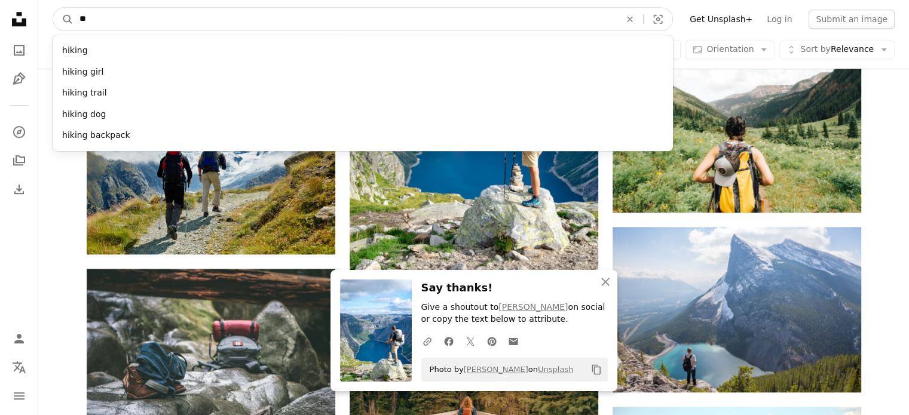
type input "*"
type input "*******"
click button "A magnifying glass" at bounding box center [63, 19] width 20 height 23
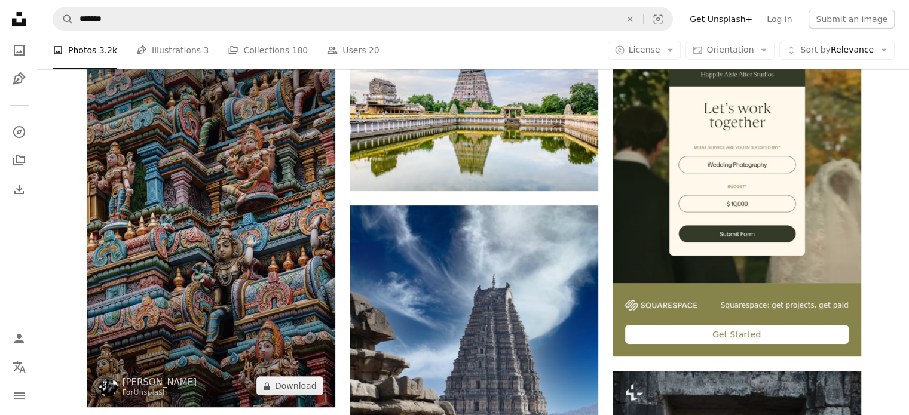
scroll to position [239, 0]
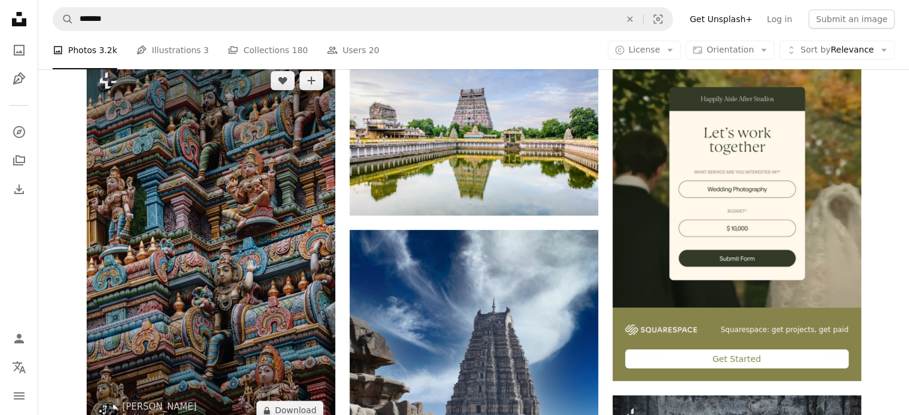
click at [241, 207] on img at bounding box center [211, 245] width 249 height 373
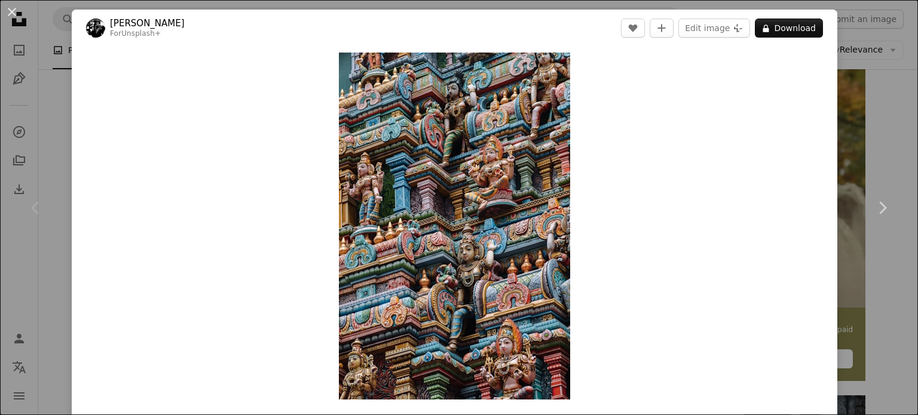
click at [861, 149] on div "An X shape Chevron left Chevron right [PERSON_NAME] For Unsplash+ A heart A plu…" at bounding box center [459, 207] width 918 height 415
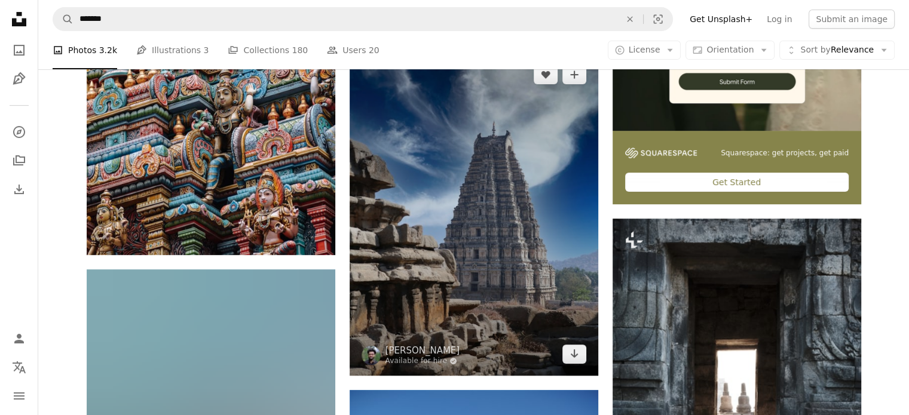
scroll to position [418, 0]
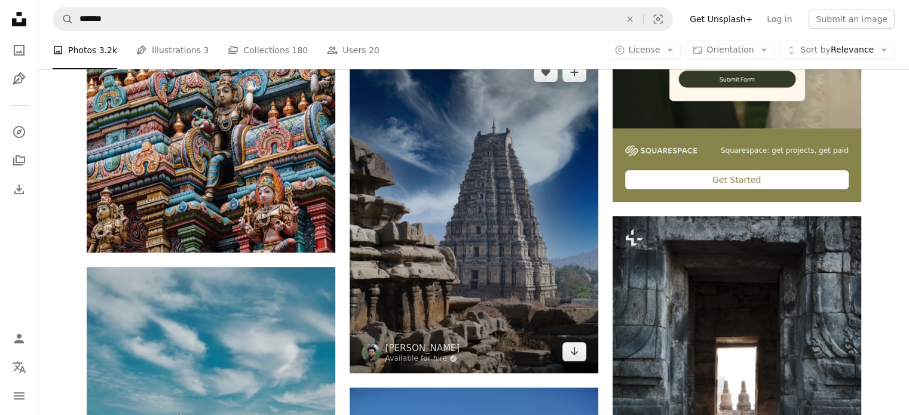
click at [478, 241] on img at bounding box center [474, 212] width 249 height 322
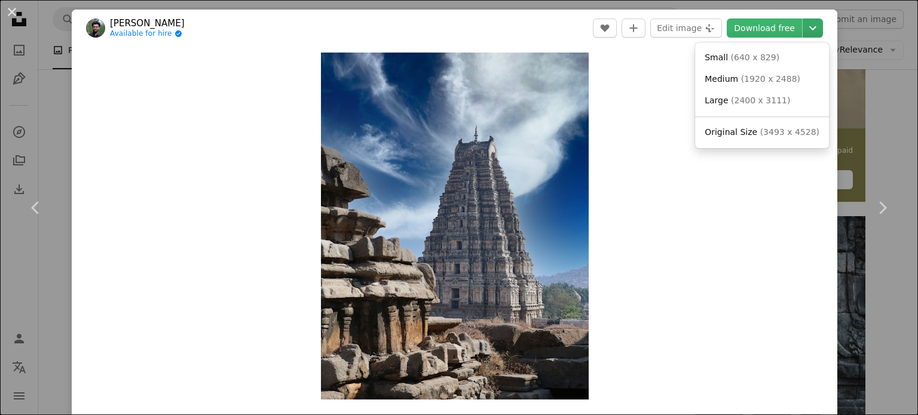
click at [810, 29] on icon "Chevron down" at bounding box center [812, 28] width 19 height 14
click at [771, 87] on link "Medium ( 1920 x 2488 )" at bounding box center [762, 80] width 124 height 22
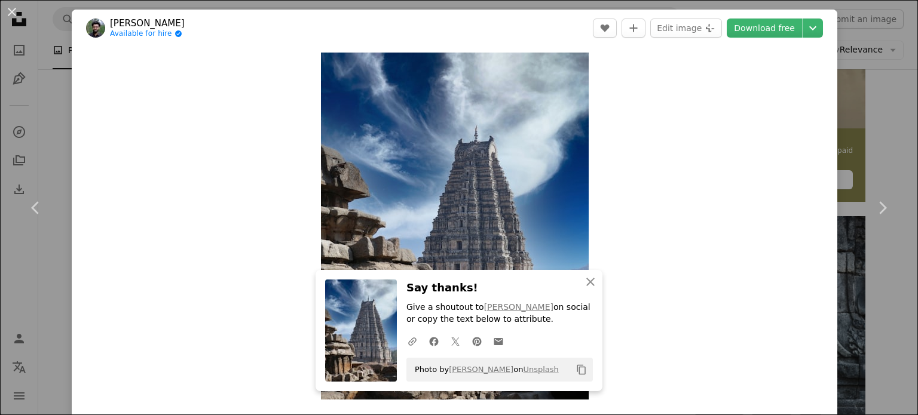
click at [852, 130] on div "An X shape Chevron left Chevron right [PERSON_NAME] Bephin Available for hire A…" at bounding box center [459, 207] width 918 height 415
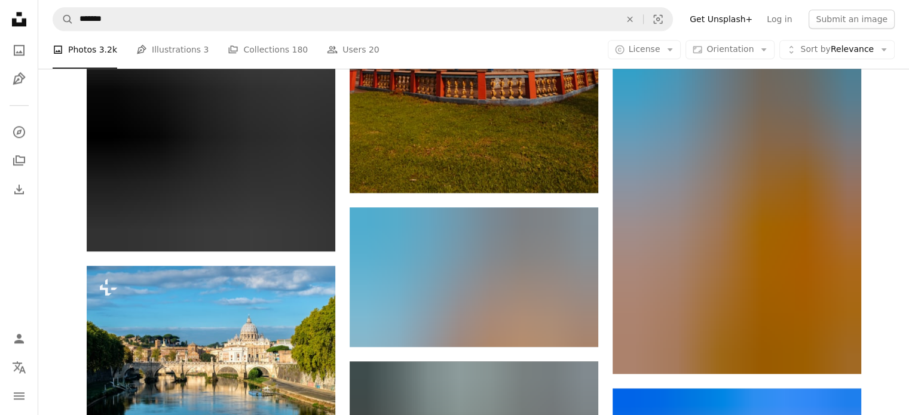
scroll to position [1434, 0]
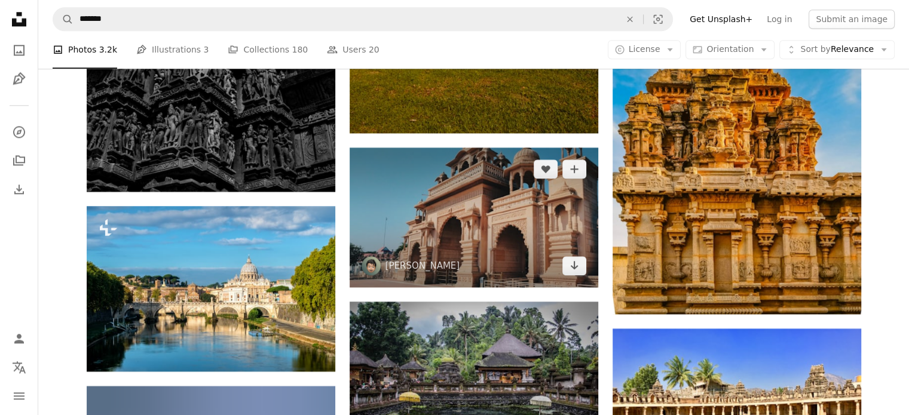
click at [512, 236] on img at bounding box center [474, 218] width 249 height 140
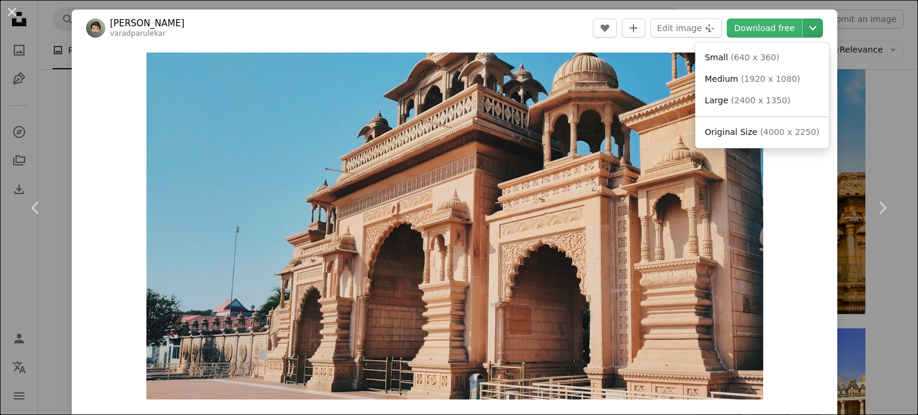
click at [803, 24] on icon "Chevron down" at bounding box center [812, 28] width 19 height 14
click at [734, 83] on span "Medium" at bounding box center [721, 79] width 33 height 10
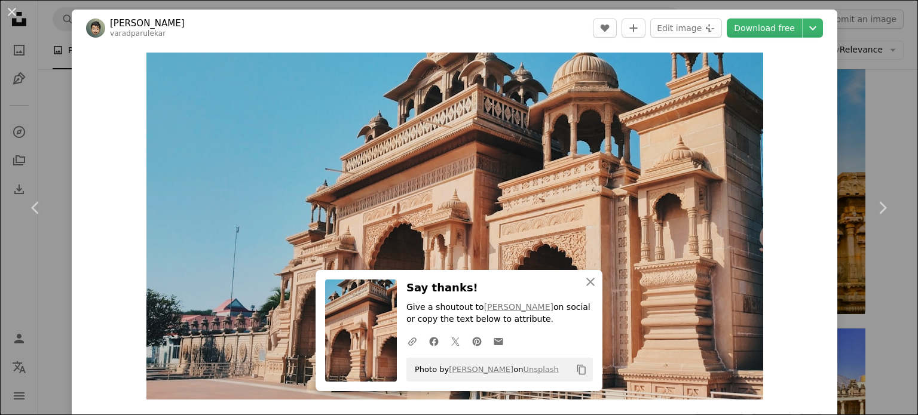
click at [882, 141] on div "An X shape Chevron left Chevron right [PERSON_NAME] varadparulekar A heart A pl…" at bounding box center [459, 207] width 918 height 415
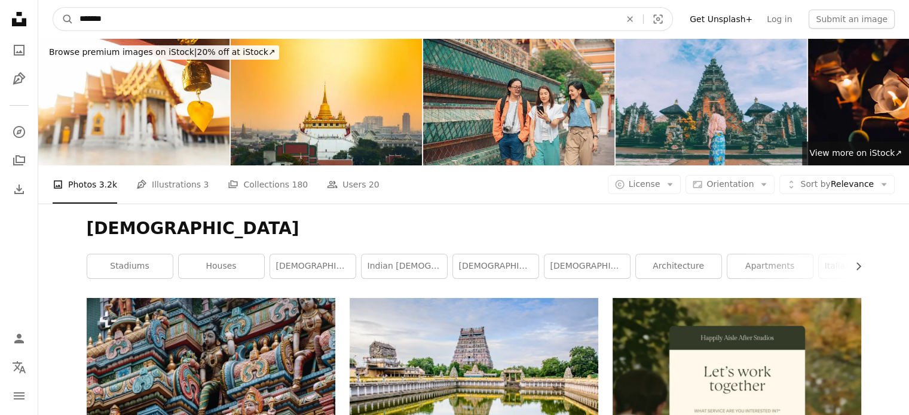
click at [166, 23] on input "*******" at bounding box center [345, 19] width 543 height 23
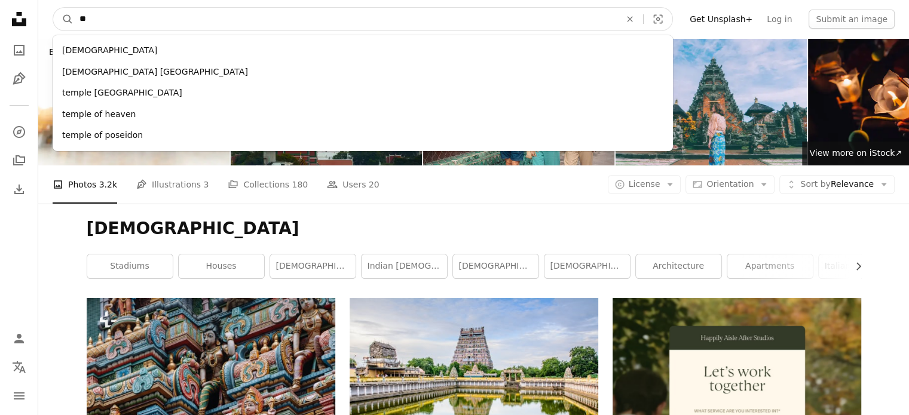
type input "*"
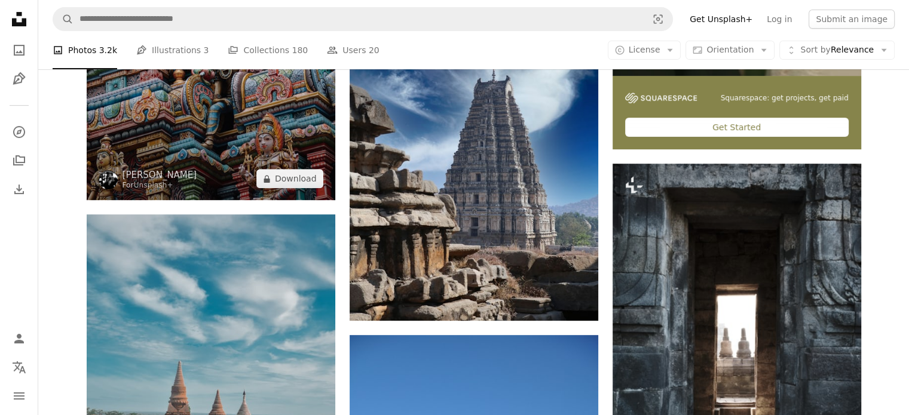
scroll to position [359, 0]
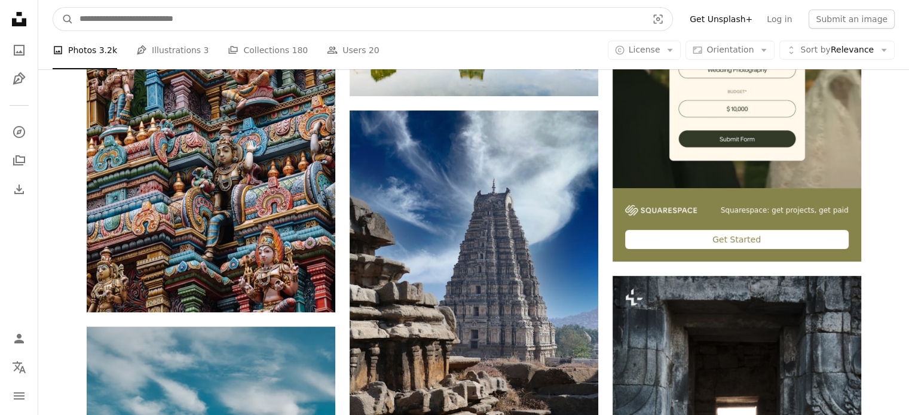
click at [178, 10] on input "Find visuals sitewide" at bounding box center [359, 19] width 570 height 23
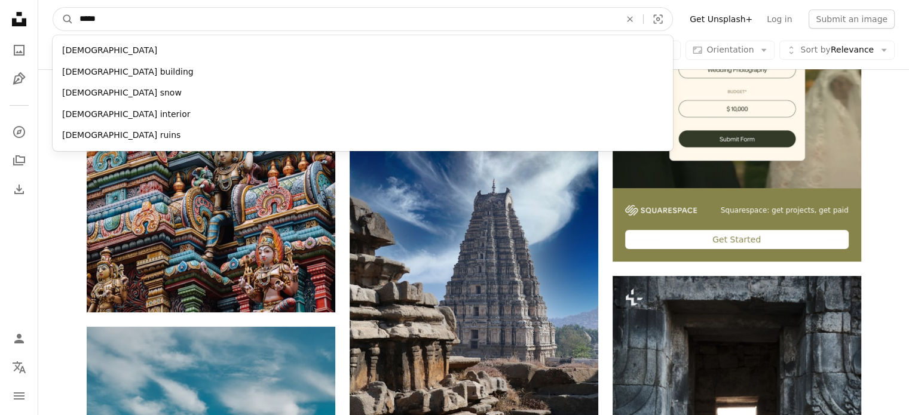
type input "******"
click button "A magnifying glass" at bounding box center [63, 19] width 20 height 23
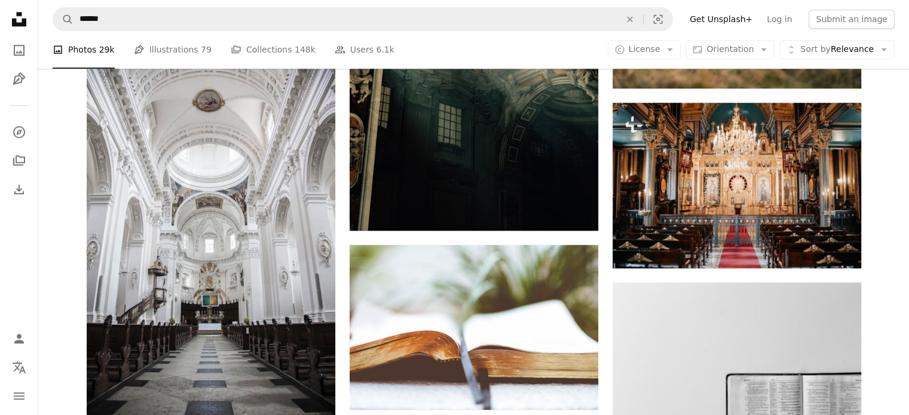
scroll to position [1614, 0]
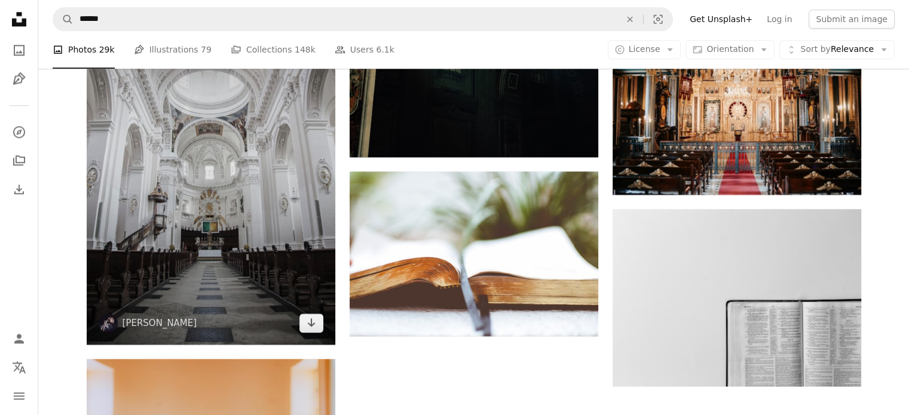
click at [273, 162] on img at bounding box center [211, 158] width 249 height 373
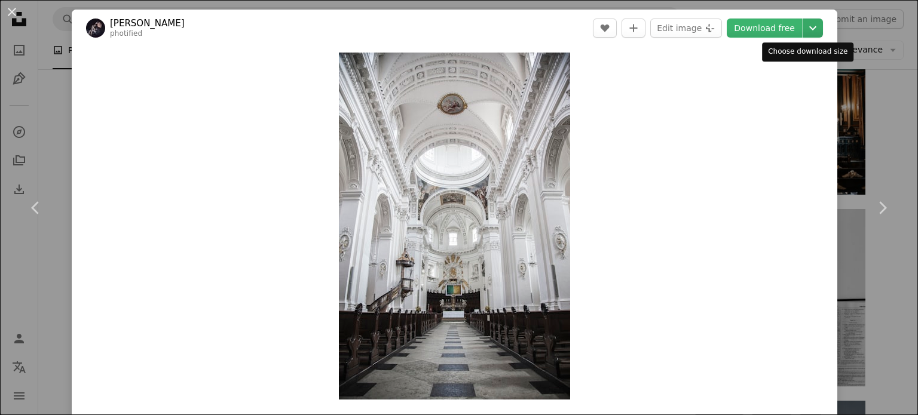
click at [803, 35] on icon "Chevron down" at bounding box center [812, 28] width 19 height 14
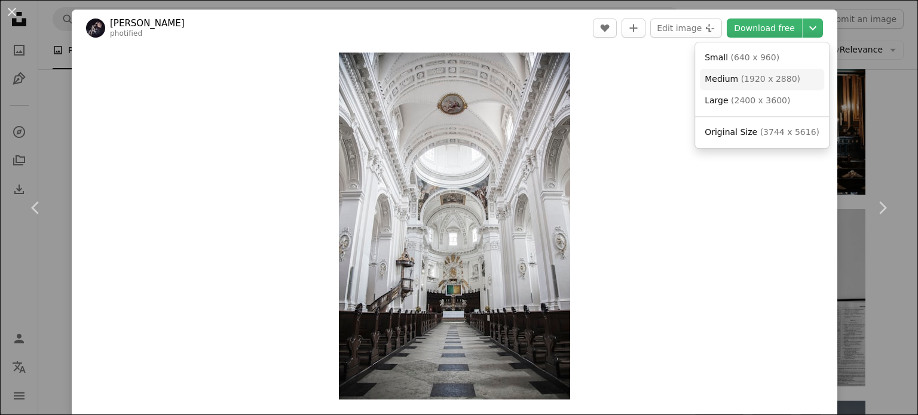
click at [763, 83] on span "( 1920 x 2880 )" at bounding box center [770, 79] width 59 height 10
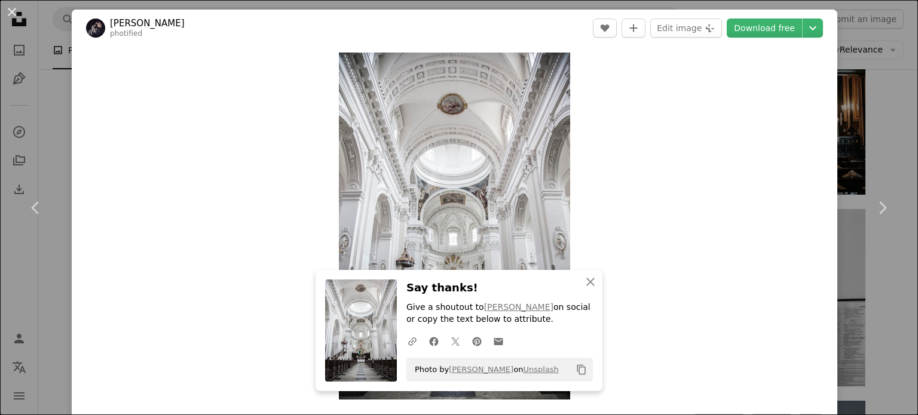
click at [859, 133] on div "An X shape Chevron left Chevron right [PERSON_NAME] Main photified A heart A pl…" at bounding box center [459, 207] width 918 height 415
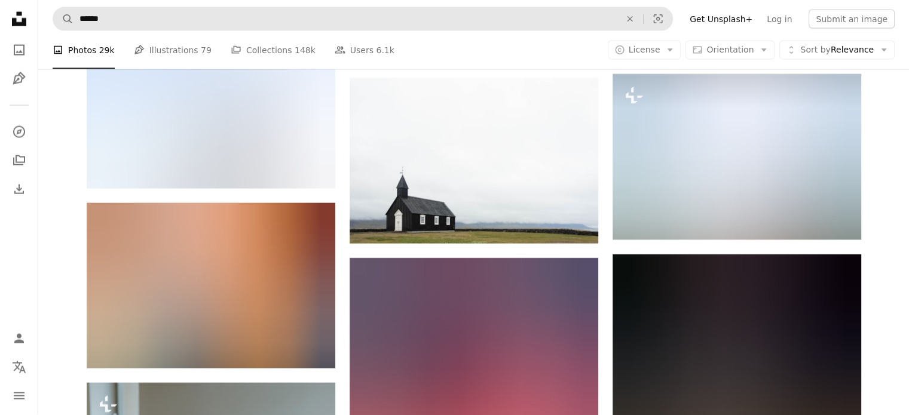
scroll to position [2689, 0]
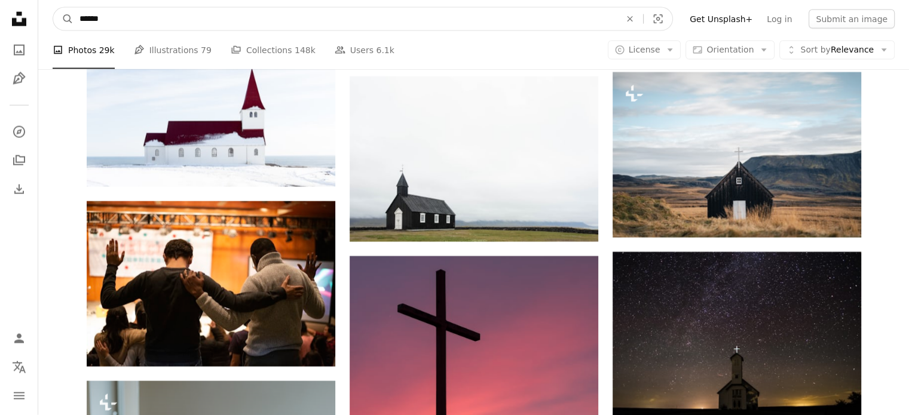
click at [203, 26] on input "******" at bounding box center [345, 19] width 543 height 23
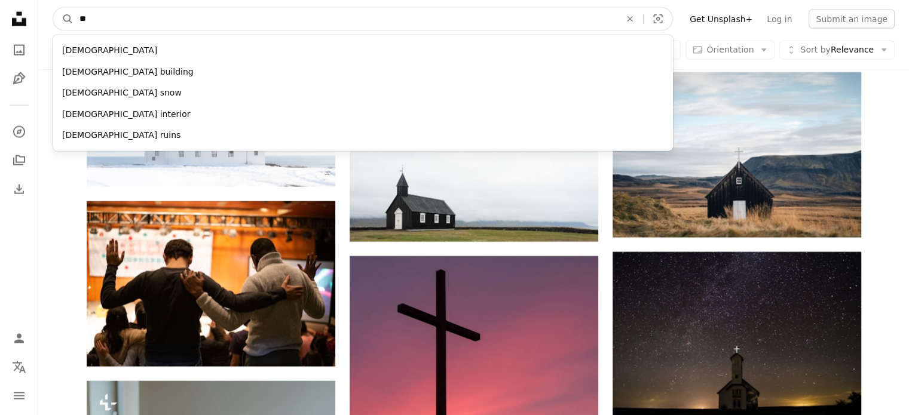
type input "*"
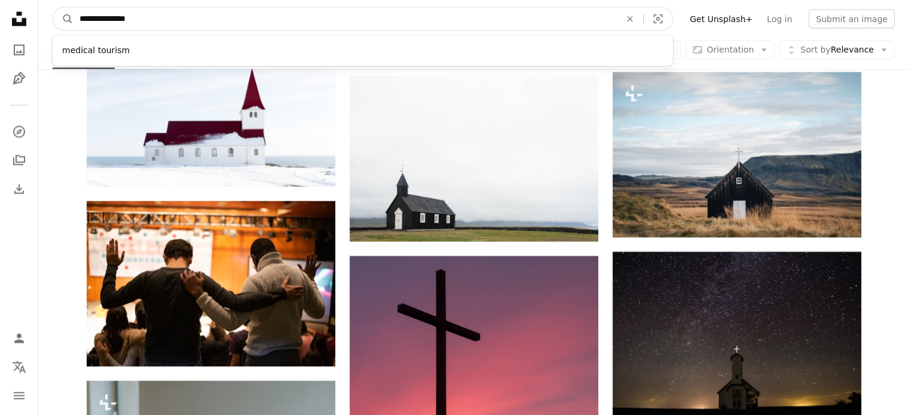
type input "**********"
click at [53, 8] on button "A magnifying glass" at bounding box center [63, 19] width 20 height 23
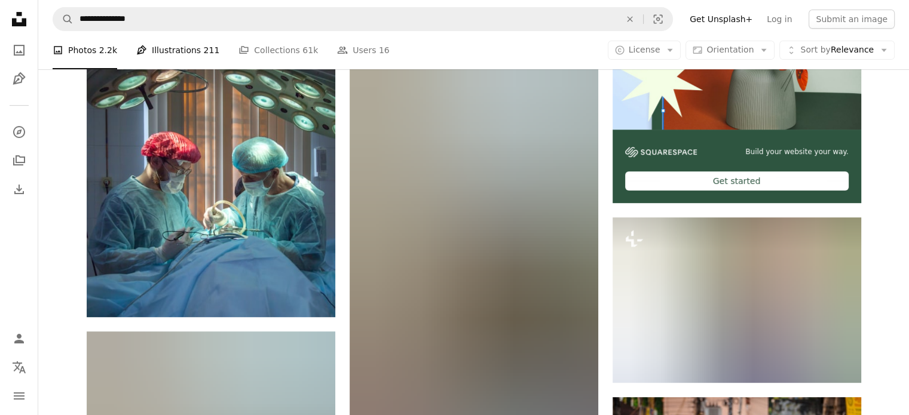
scroll to position [418, 0]
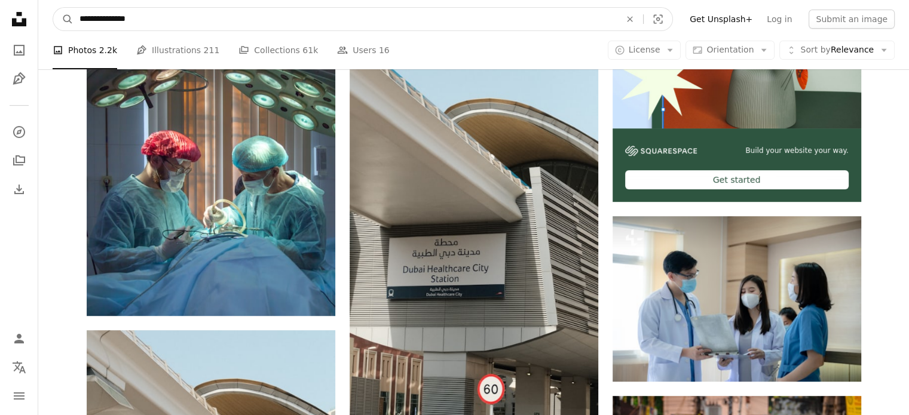
click at [172, 19] on input "**********" at bounding box center [345, 19] width 543 height 23
type input "*"
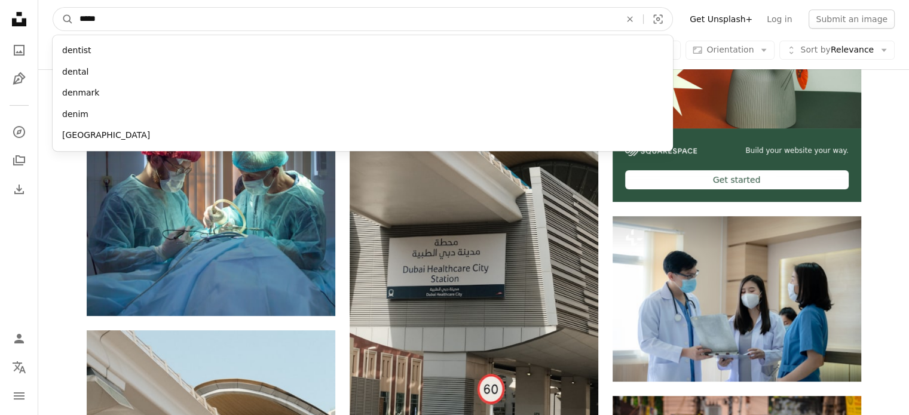
type input "******"
